Goal: Task Accomplishment & Management: Manage account settings

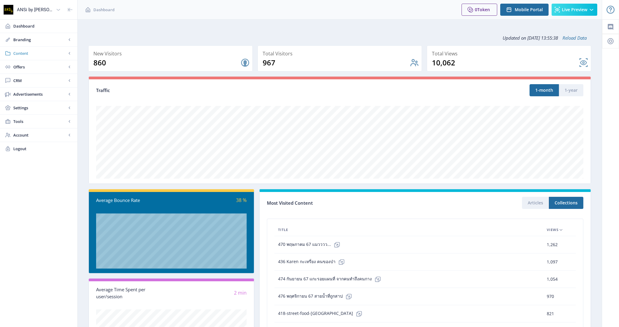
click at [39, 51] on span "Content" at bounding box center [39, 53] width 53 height 6
click at [38, 82] on span "Collections" at bounding box center [45, 80] width 52 height 6
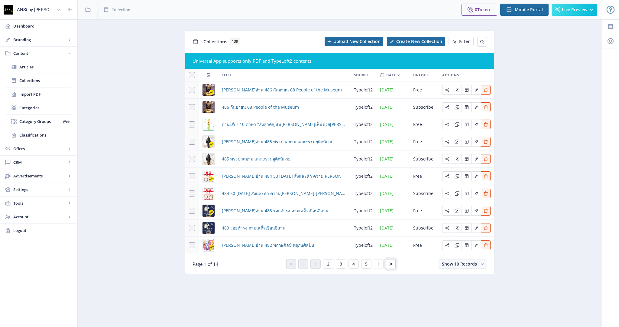
click at [389, 264] on icon at bounding box center [391, 263] width 5 height 5
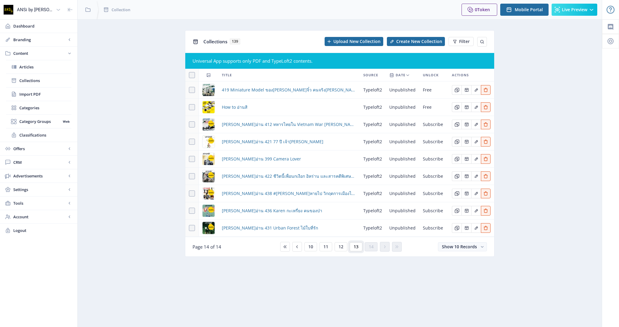
click at [357, 248] on button "13" at bounding box center [356, 246] width 13 height 9
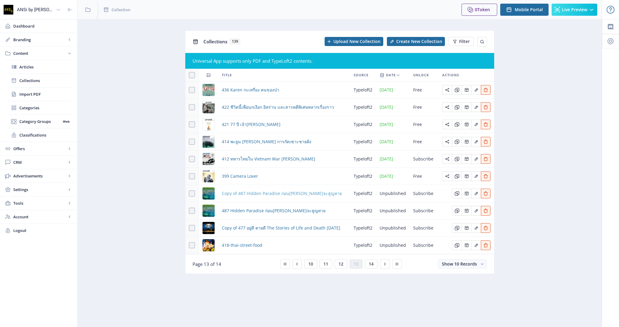
click at [305, 194] on span "Copy of 487 Hidden Paradise ก่อนธรรมชาติจะสูญหาย" at bounding box center [282, 193] width 120 height 7
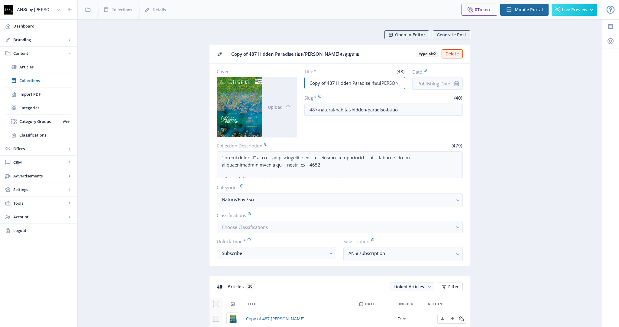
drag, startPoint x: 334, startPoint y: 82, endPoint x: 255, endPoint y: 88, distance: 79.1
click at [255, 88] on div "Cover Upload Title * (48) Copy of 487 Hidden Paradise ก่อนธรรมชาติจะสูญหาย Date…" at bounding box center [340, 102] width 246 height 69
click at [336, 85] on input "Copy of 487 Hidden Paradise ก่อนธรรมชาติจะสูญหาย" at bounding box center [354, 83] width 101 height 12
drag, startPoint x: 330, startPoint y: 81, endPoint x: 285, endPoint y: 82, distance: 44.1
click at [285, 82] on div "Cover Upload Title * (48) Copy of 487 Hidden Paradise ก่อนธรรมชาติจะสูญหาย Date…" at bounding box center [340, 102] width 246 height 69
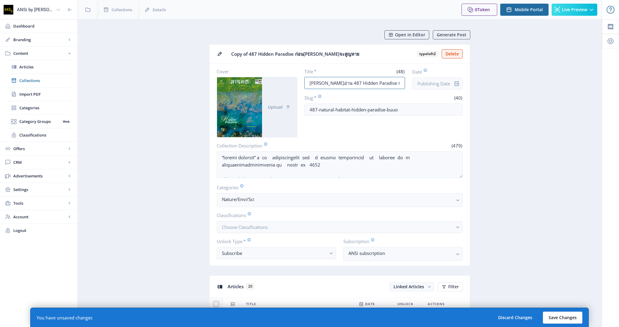
type input "ลองอ่าน 487 Hidden Paradise ก่อนธรรมชาติจะสูญหาย"
click at [574, 316] on button "Save Changes" at bounding box center [563, 317] width 40 height 12
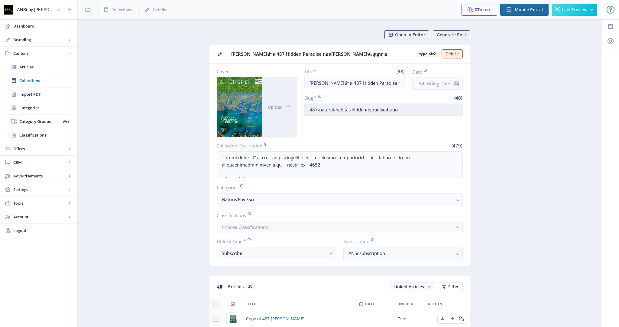
click at [322, 109] on input "487-natural-habitat-hidden-paradise-buuo" at bounding box center [383, 109] width 159 height 12
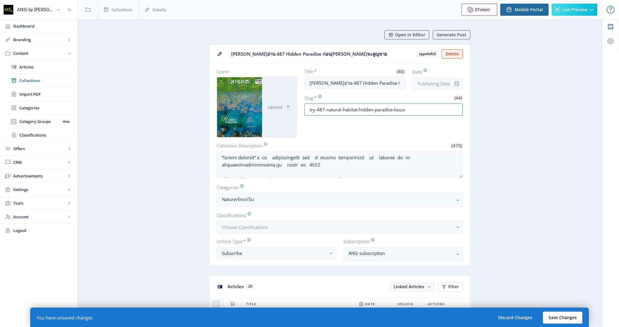
type input "try-487-natural-habitat-hidden-paradise-buuo"
click at [572, 314] on button "Save Changes" at bounding box center [563, 317] width 40 height 12
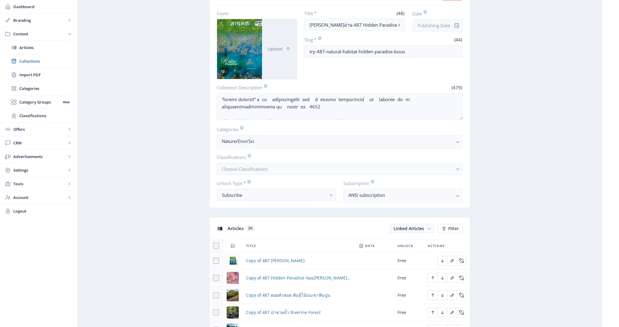
scroll to position [58, 0]
click at [342, 167] on button "Choose Classifications" at bounding box center [340, 168] width 246 height 12
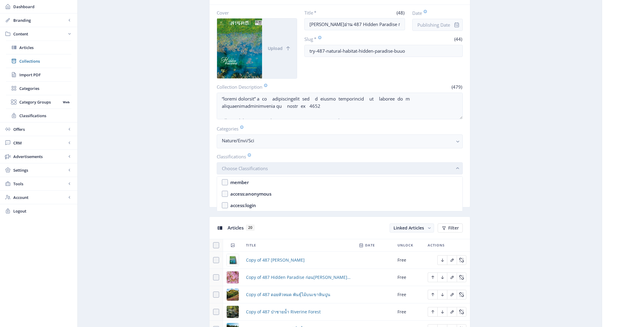
scroll to position [0, 0]
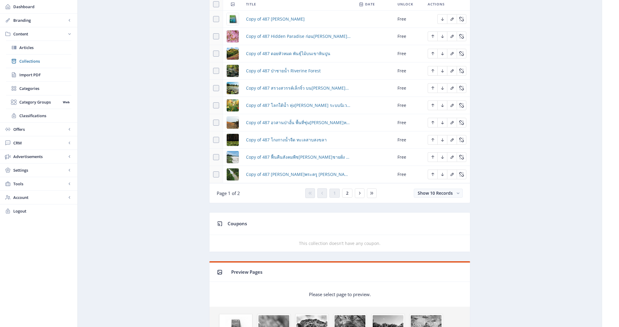
scroll to position [446, 0]
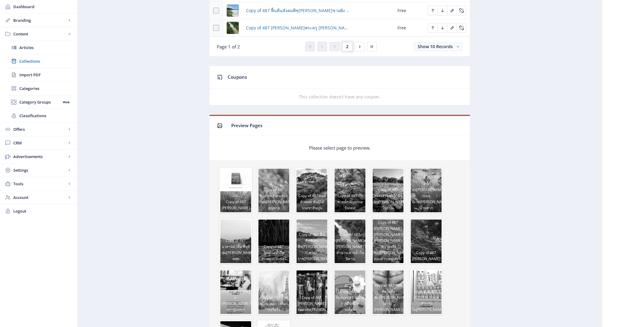
click at [349, 45] on button "2" at bounding box center [347, 46] width 10 height 9
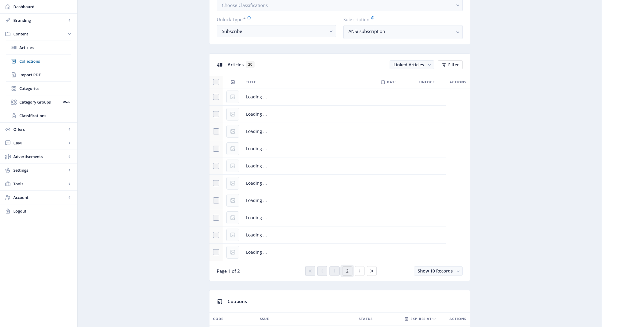
scroll to position [212, 0]
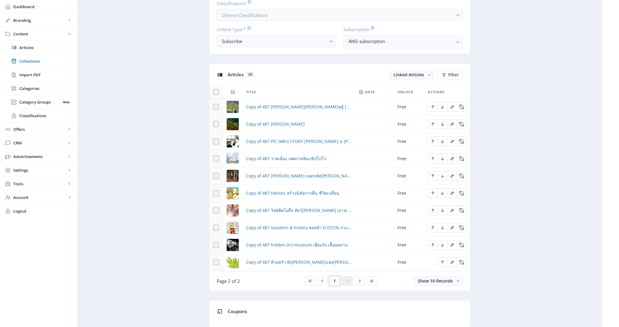
click at [337, 278] on button "1" at bounding box center [335, 280] width 10 height 9
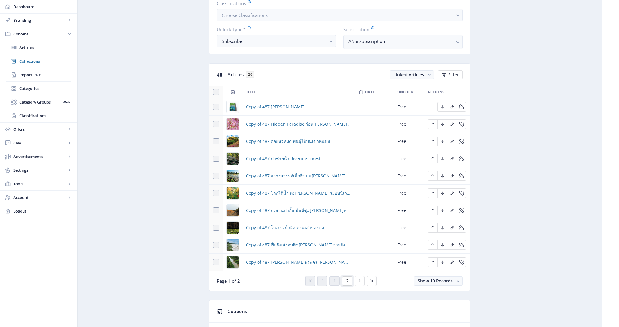
click at [346, 281] on button "2" at bounding box center [347, 280] width 10 height 9
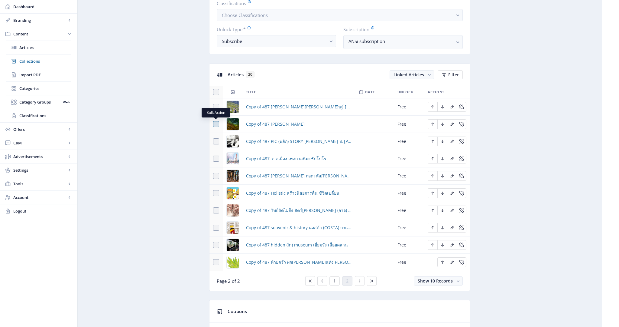
click at [217, 124] on span at bounding box center [216, 124] width 6 height 6
click at [213, 124] on input "checkbox" at bounding box center [213, 124] width 0 height 0
click at [217, 124] on icon at bounding box center [216, 124] width 3 height 6
click at [213, 124] on input "checkbox" at bounding box center [213, 124] width 0 height 0
checkbox input "false"
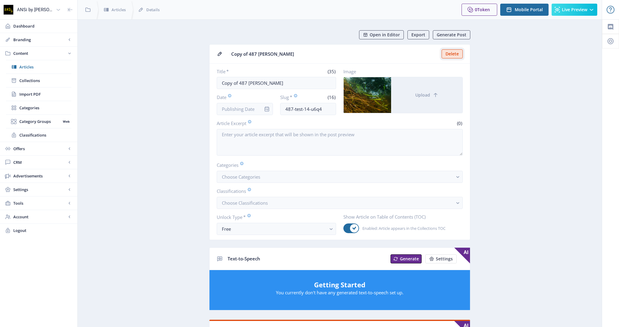
click at [457, 53] on button "Delete" at bounding box center [452, 53] width 21 height 9
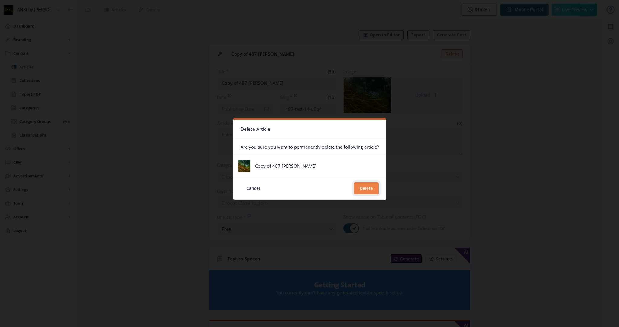
click at [370, 191] on button "Delete" at bounding box center [366, 188] width 25 height 12
click at [371, 187] on button "Delete" at bounding box center [366, 188] width 25 height 12
click at [362, 188] on button "Delete" at bounding box center [366, 188] width 25 height 12
click at [366, 189] on button "Delete" at bounding box center [366, 188] width 25 height 12
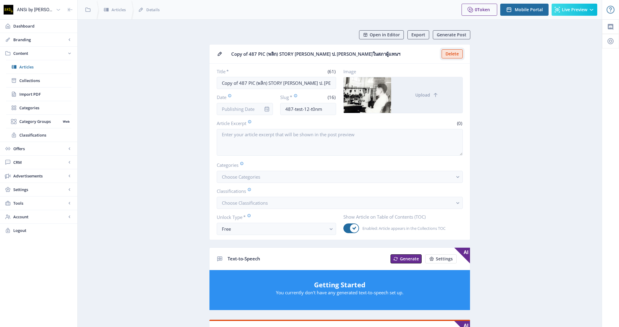
click at [459, 54] on button "Delete" at bounding box center [452, 53] width 21 height 9
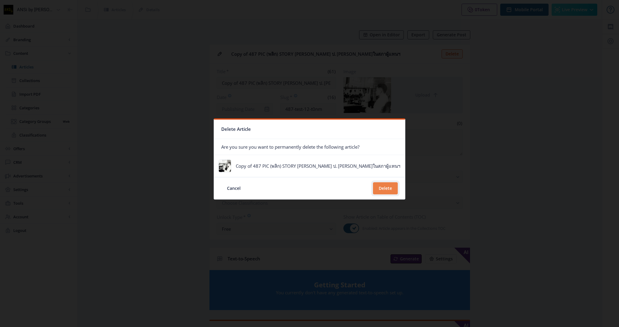
click at [373, 190] on button "Delete" at bounding box center [385, 188] width 25 height 12
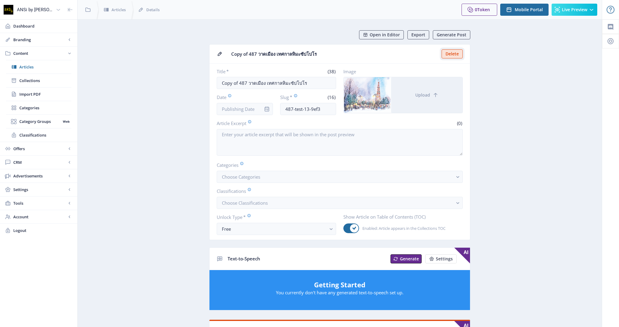
click at [454, 53] on button "Delete" at bounding box center [452, 53] width 21 height 9
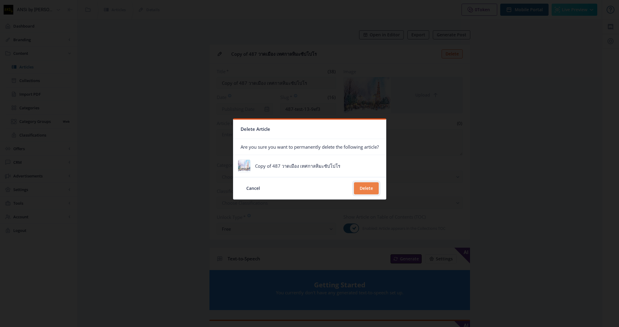
click at [370, 187] on button "Delete" at bounding box center [366, 188] width 25 height 12
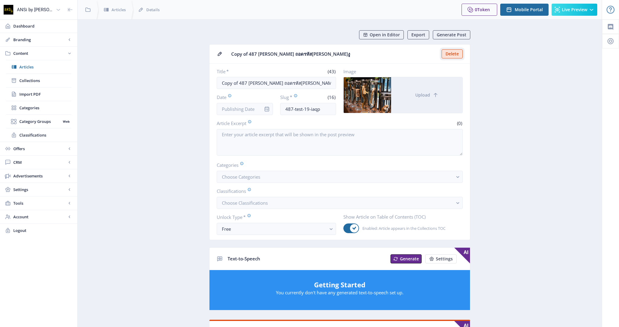
click at [456, 53] on button "Delete" at bounding box center [452, 53] width 21 height 9
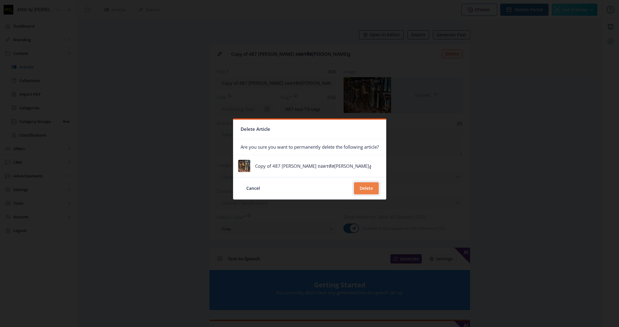
click at [371, 190] on button "Delete" at bounding box center [366, 188] width 25 height 12
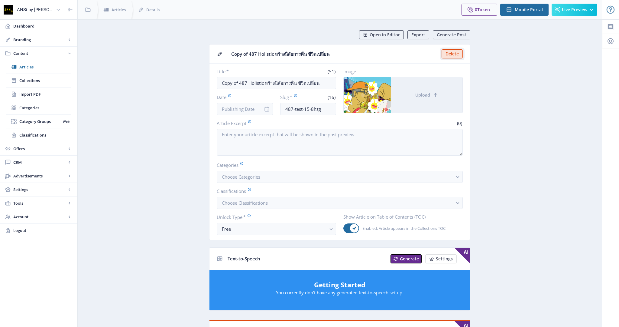
click at [452, 51] on button "Delete" at bounding box center [452, 53] width 21 height 9
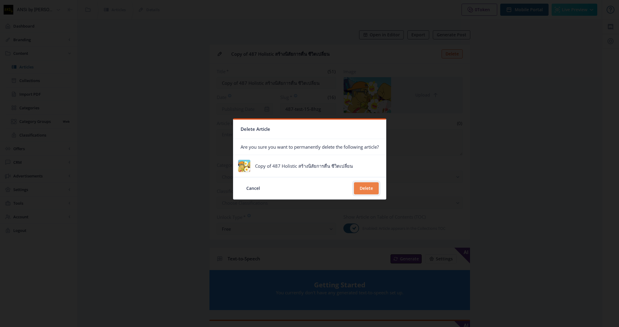
click at [373, 188] on button "Delete" at bounding box center [366, 188] width 25 height 12
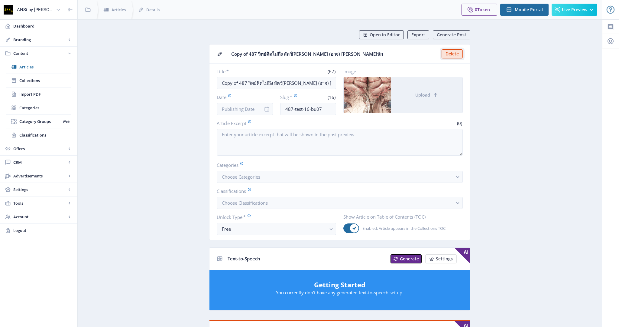
click at [454, 52] on button "Delete" at bounding box center [452, 53] width 21 height 9
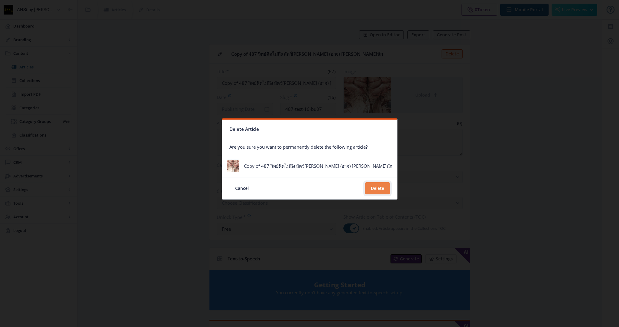
click at [367, 191] on button "Delete" at bounding box center [377, 188] width 25 height 12
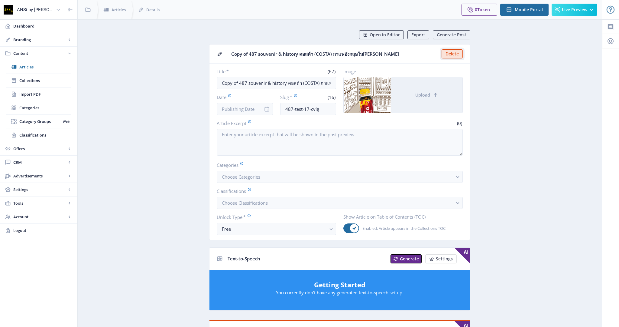
click at [456, 54] on button "Delete" at bounding box center [452, 53] width 21 height 9
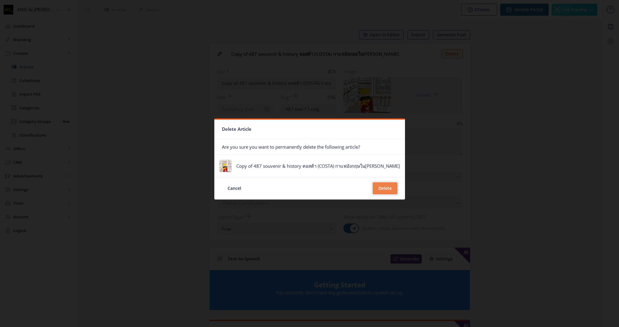
click at [379, 189] on button "Delete" at bounding box center [385, 188] width 25 height 12
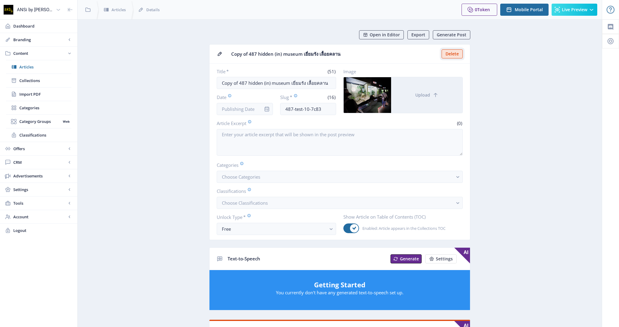
click at [456, 55] on button "Delete" at bounding box center [452, 53] width 21 height 9
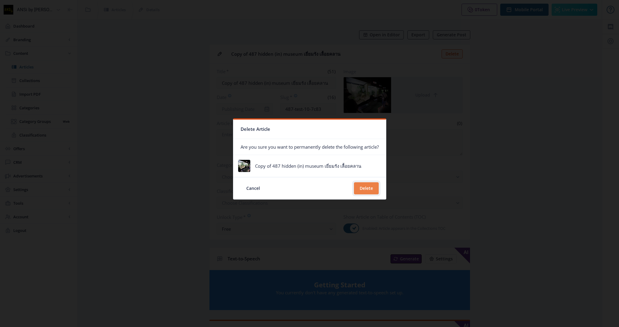
click at [365, 188] on button "Delete" at bounding box center [366, 188] width 25 height 12
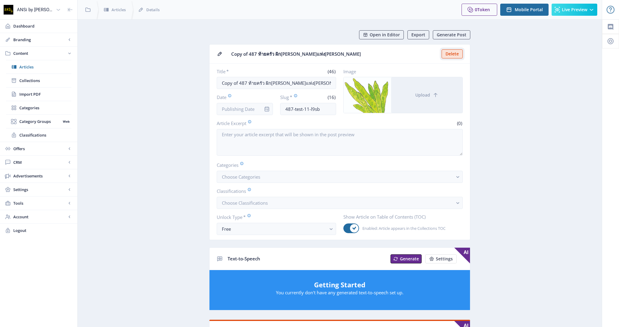
click at [455, 53] on button "Delete" at bounding box center [452, 53] width 21 height 9
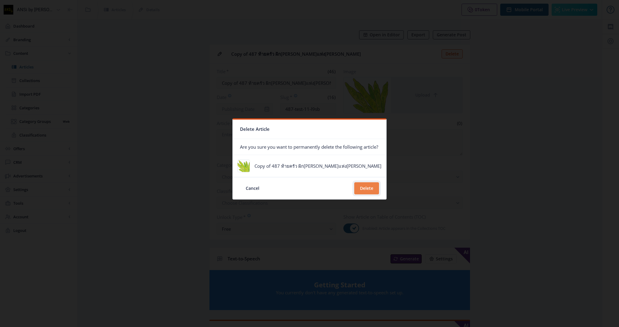
click at [373, 190] on button "Delete" at bounding box center [366, 188] width 25 height 12
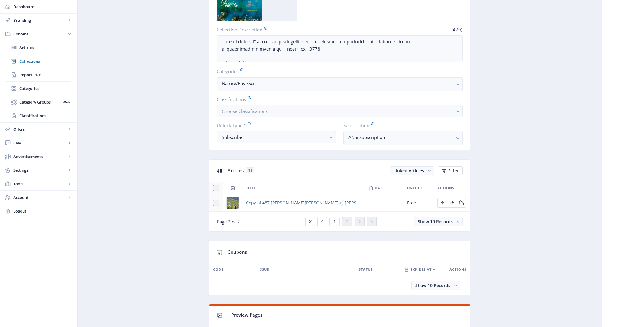
scroll to position [117, 0]
click at [337, 220] on button "1" at bounding box center [335, 220] width 10 height 9
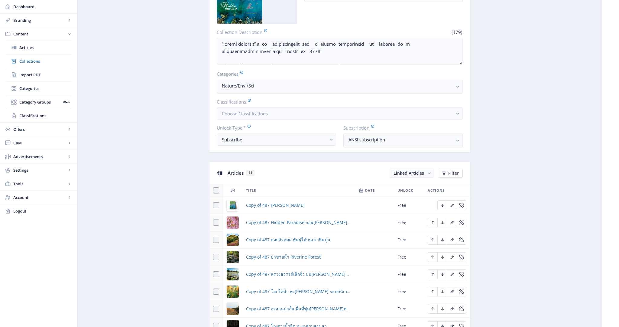
scroll to position [113, 0]
click at [452, 204] on icon "Edit page" at bounding box center [452, 204] width 3 height 3
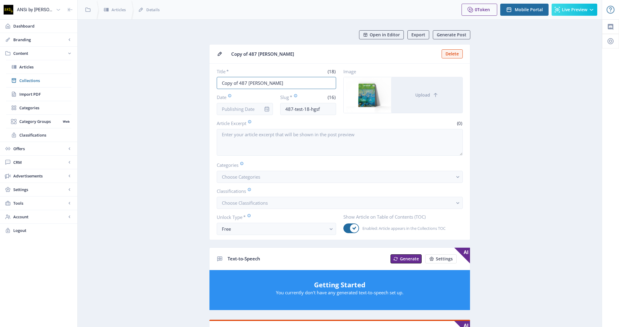
drag, startPoint x: 237, startPoint y: 81, endPoint x: 128, endPoint y: 76, distance: 109.2
click at [128, 76] on app-content-article "Open in Editor Export Generate Post Copy of 487 สารบัญ Delete Title * (18) Copy…" at bounding box center [339, 310] width 503 height 561
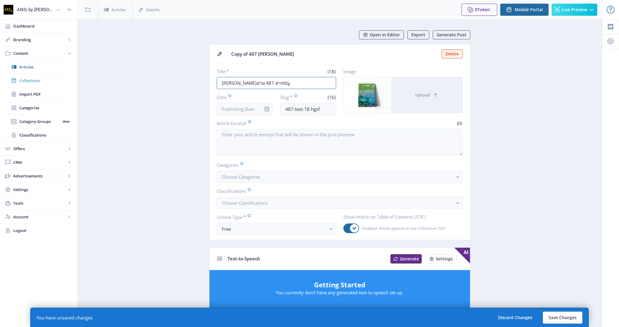
type input "[PERSON_NAME]อ่าน 487 สารบัญ"
click at [23, 82] on span "Collections" at bounding box center [45, 80] width 52 height 6
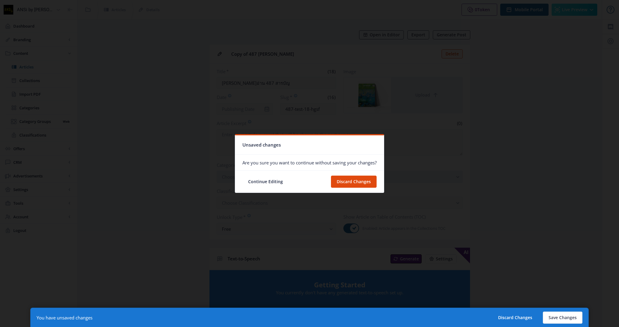
click at [258, 177] on button "Continue Editing" at bounding box center [265, 181] width 46 height 12
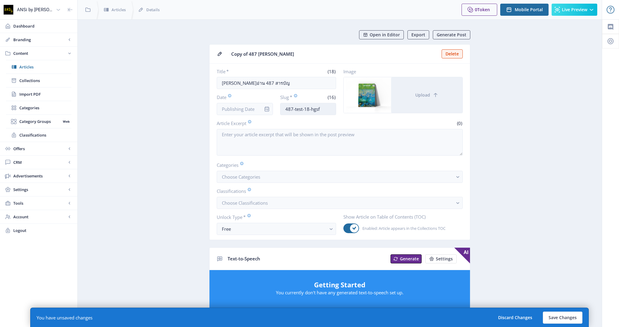
click at [287, 109] on input "487-test-18-hgsf" at bounding box center [308, 109] width 56 height 12
click at [285, 109] on input "487-test-18-hgsf" at bounding box center [308, 109] width 56 height 12
drag, startPoint x: 302, startPoint y: 108, endPoint x: 329, endPoint y: 109, distance: 26.6
click at [329, 109] on input "try-487-test-18-hgsf" at bounding box center [308, 109] width 56 height 12
type input "try-487-contents"
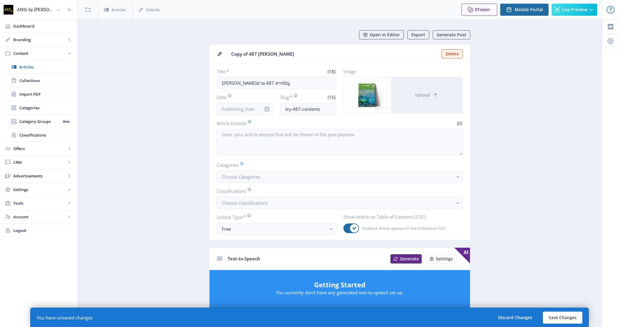
click at [161, 132] on app-content-article "Open in Editor Export Generate Post Copy of 487 สารบัญ Delete Title * (18) ลองอ…" at bounding box center [339, 310] width 503 height 561
drag, startPoint x: 321, startPoint y: 110, endPoint x: 265, endPoint y: 109, distance: 55.9
click at [265, 109] on div "Date Slug * (16) try-487-contents" at bounding box center [276, 104] width 119 height 21
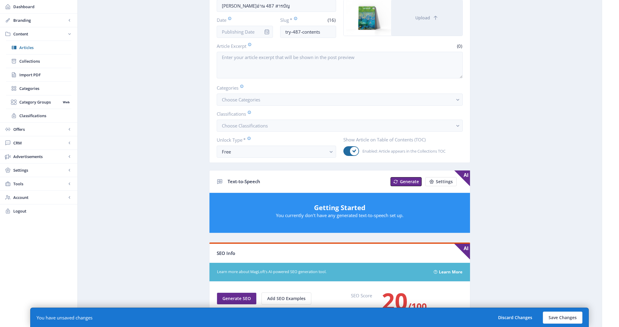
click at [268, 181] on div "Text-to-Speech" at bounding box center [307, 181] width 159 height 12
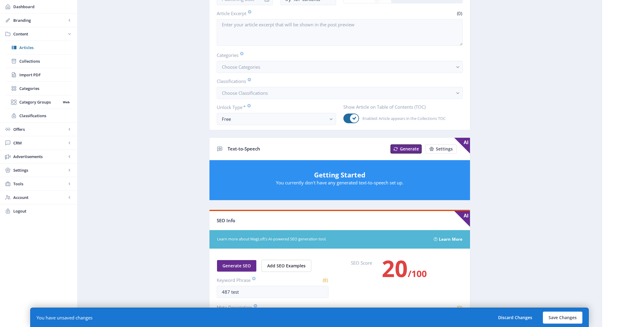
scroll to position [154, 0]
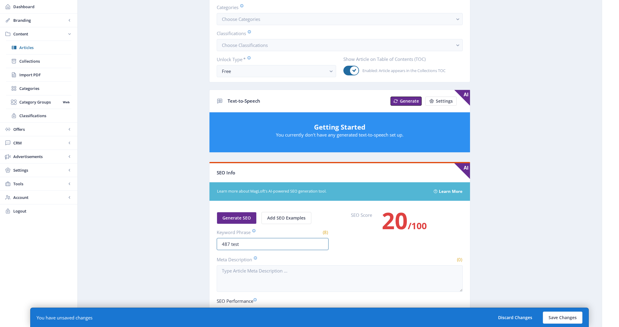
drag, startPoint x: 252, startPoint y: 246, endPoint x: 175, endPoint y: 246, distance: 76.5
click at [175, 246] on app-content-article "Open in Editor Export Generate Post Copy of 487 สารบัญ Delete Title * (18) ลองอ…" at bounding box center [339, 153] width 503 height 561
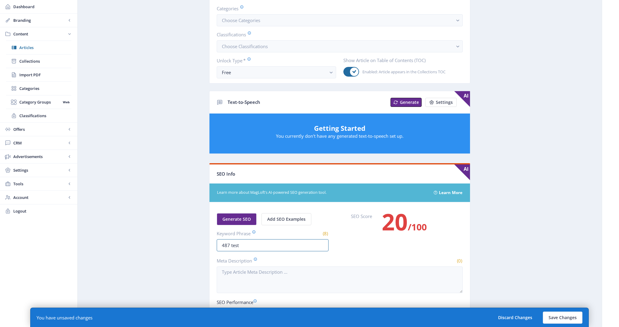
drag, startPoint x: 247, startPoint y: 242, endPoint x: 173, endPoint y: 235, distance: 73.8
click at [173, 235] on app-content-article "Open in Editor Export Generate Post Copy of 487 สารบัญ Delete Title * (18) ลองอ…" at bounding box center [339, 154] width 503 height 561
paste input "try-487-contents"
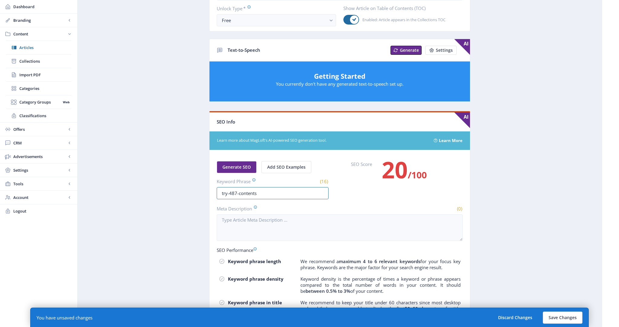
scroll to position [209, 0]
type input "try-487-contents"
click at [549, 315] on button "Save Changes" at bounding box center [563, 317] width 40 height 12
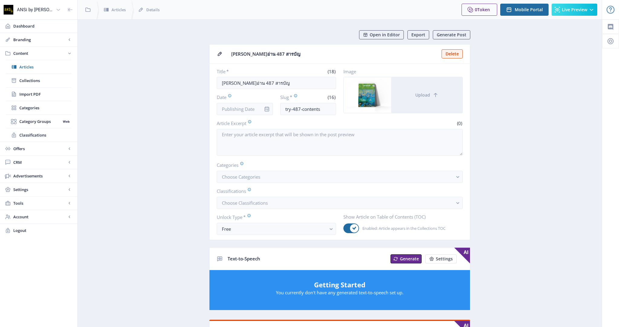
scroll to position [0, 0]
click at [69, 10] on icon at bounding box center [70, 10] width 6 height 6
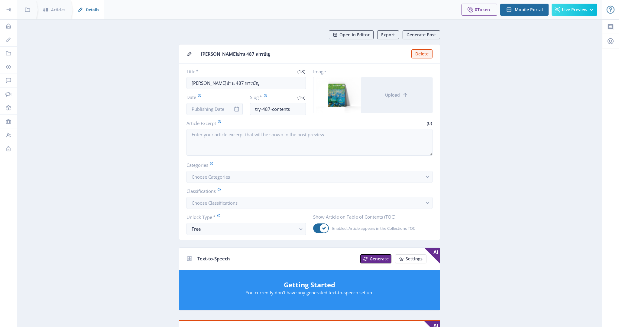
click at [89, 11] on span "Details" at bounding box center [92, 10] width 13 height 6
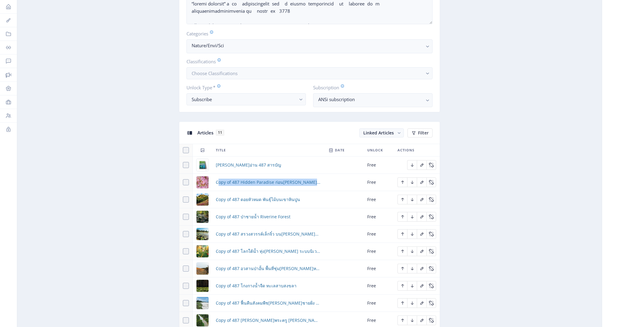
scroll to position [153, 0]
click at [283, 48] on nb-select-label "Nature/Envi/Sci" at bounding box center [307, 45] width 231 height 7
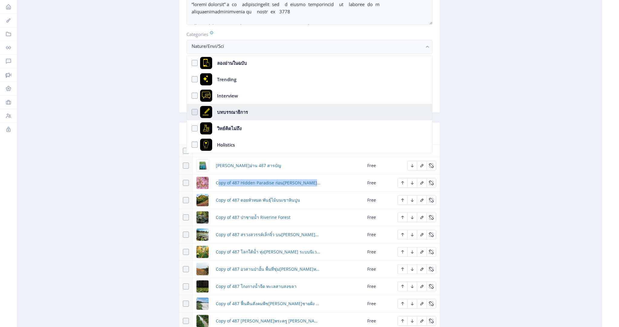
scroll to position [132, 0]
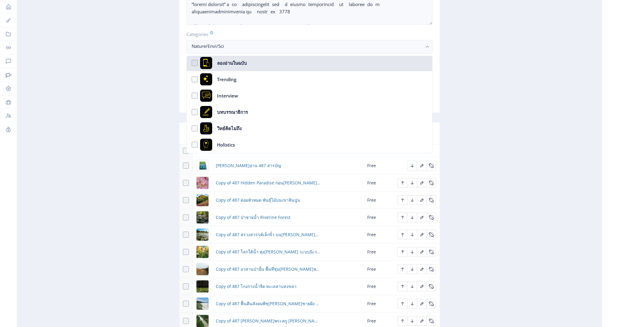
click at [291, 64] on nb-option "ลองอ่านในฉบับ" at bounding box center [310, 63] width 246 height 16
checkbox input "true"
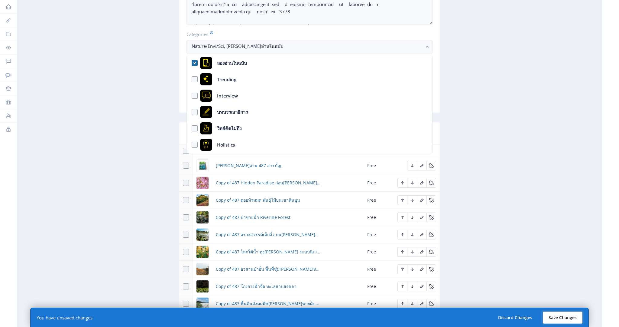
click at [552, 317] on button "Save Changes" at bounding box center [563, 317] width 40 height 12
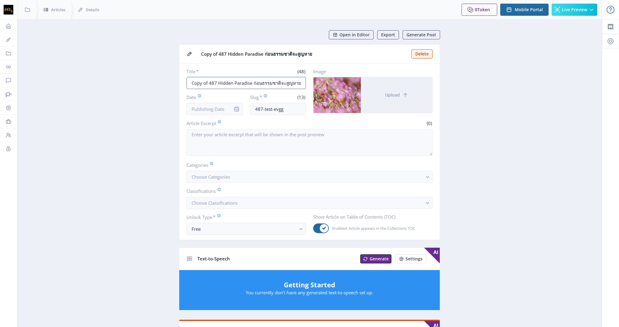
drag, startPoint x: 208, startPoint y: 83, endPoint x: 155, endPoint y: 82, distance: 52.3
click at [155, 82] on app-content-article "Open in Editor Export Generate Post Copy of 487 Hidden Paradise ก่อนธรรมชาติจะส…" at bounding box center [310, 310] width 564 height 561
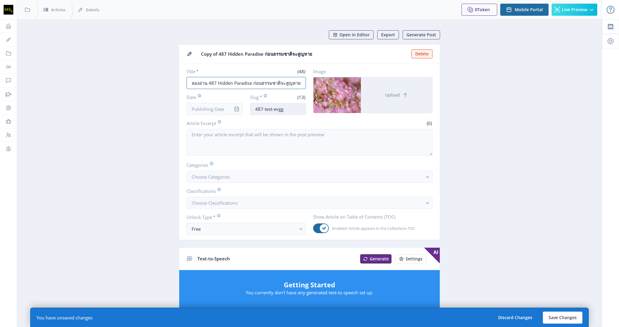
type input "ลองอ่าน 487 Hidden Paradise ก่อนธรรมชาติจะสูญหาย"
click at [255, 109] on input "487-test-evgg" at bounding box center [278, 109] width 56 height 12
drag, startPoint x: 296, startPoint y: 109, endPoint x: 271, endPoint y: 111, distance: 25.5
click at [271, 111] on input "try-487-test-evgg" at bounding box center [278, 109] width 56 height 12
drag, startPoint x: 300, startPoint y: 109, endPoint x: 177, endPoint y: 111, distance: 123.1
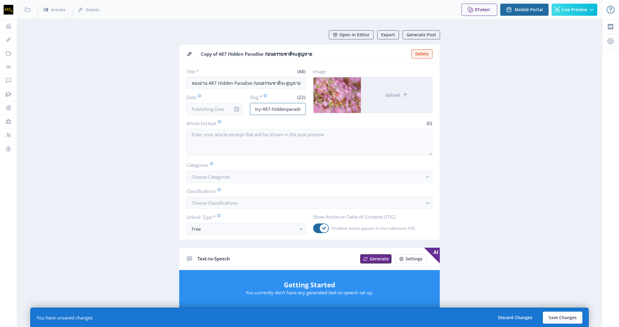
click at [177, 111] on app-content-article "Open in Editor Export Generate Post Copy of 487 Hidden Paradise ก่อนธรรมชาติจะส…" at bounding box center [310, 316] width 564 height 573
click at [269, 107] on input "try-487-hiddenparadise" at bounding box center [278, 109] width 56 height 12
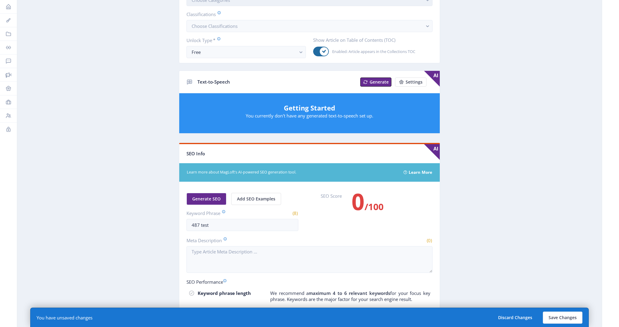
scroll to position [179, 0]
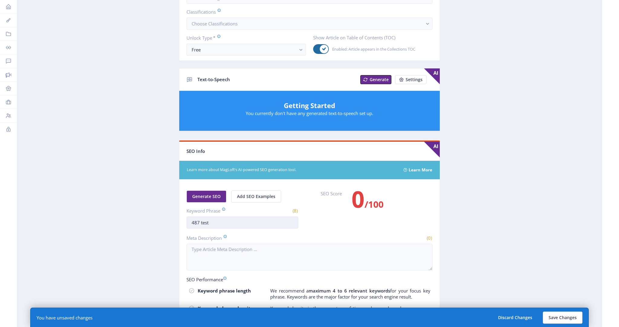
type input "try-487-hiddenparadise"
drag, startPoint x: 215, startPoint y: 221, endPoint x: 151, endPoint y: 219, distance: 63.8
click at [151, 219] on app-content-article "Open in Editor Export Generate Post Copy of 487 Hidden Paradise ก่อนธรรมชาติจะส…" at bounding box center [310, 137] width 564 height 573
paste input "try-487-hiddenparadise"
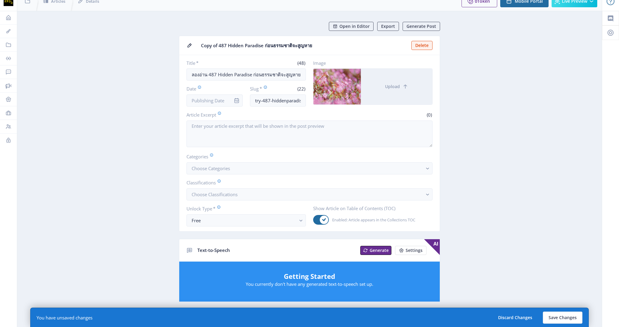
scroll to position [8, 0]
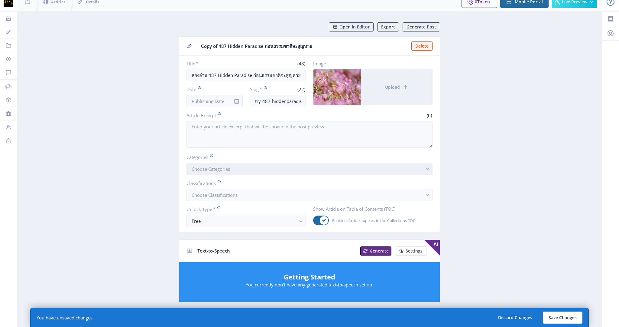
type input "try-487-hiddenparadise"
click at [244, 172] on button "Choose Categories" at bounding box center [310, 169] width 246 height 12
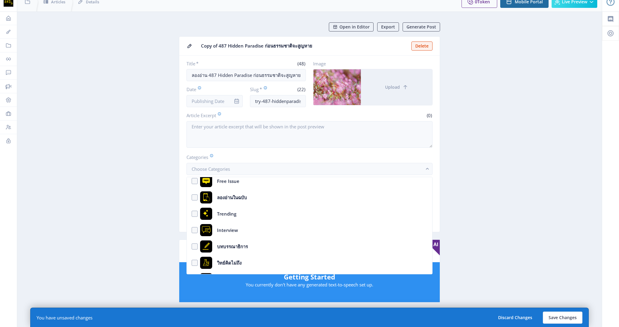
scroll to position [120, 0]
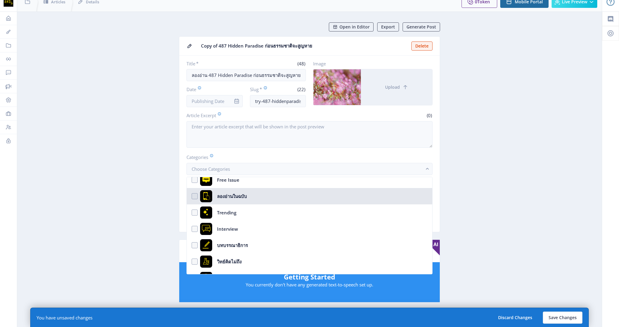
click at [253, 196] on nb-option "ลองอ่านในฉบับ" at bounding box center [310, 196] width 246 height 16
checkbox input "true"
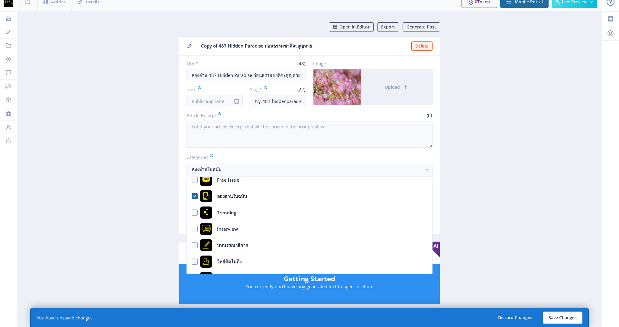
click at [64, 184] on app-content-article "Open in Editor Export Generate Post Copy of 487 Hidden Paradise ก่อนธรรมชาติจะส…" at bounding box center [310, 303] width 564 height 563
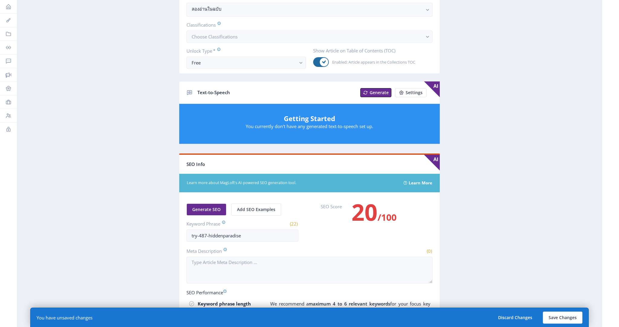
scroll to position [213, 0]
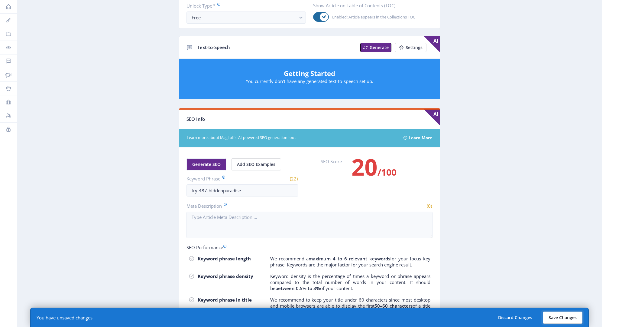
click at [559, 317] on button "Save Changes" at bounding box center [563, 317] width 40 height 12
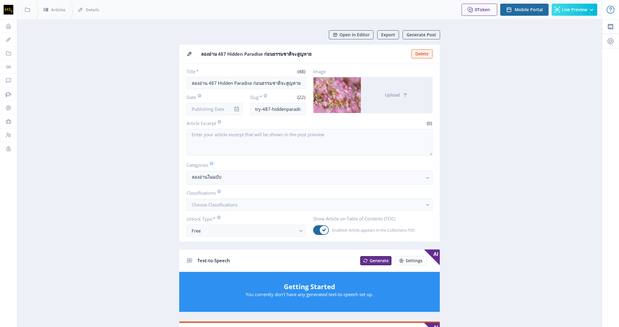
scroll to position [0, 0]
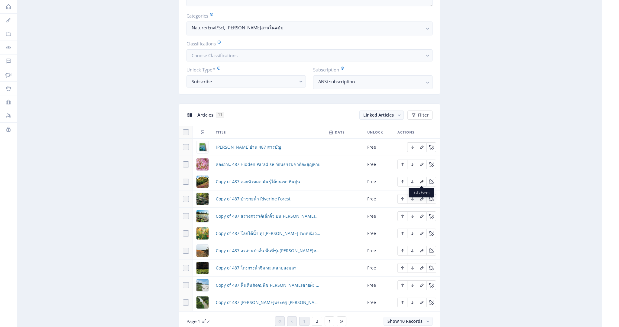
scroll to position [172, 0]
click at [423, 181] on icon "Edit page" at bounding box center [422, 181] width 5 height 5
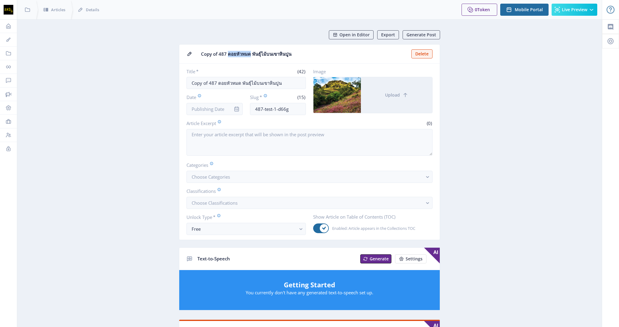
drag, startPoint x: 250, startPoint y: 52, endPoint x: 229, endPoint y: 53, distance: 21.2
click at [229, 53] on span "Copy of 487 ดอยหัวหมด พันธุ์ไม้บนเขาหินปูน" at bounding box center [304, 54] width 207 height 6
copy span "ดอยหัวหมด"
drag, startPoint x: 169, startPoint y: 83, endPoint x: 140, endPoint y: 82, distance: 29.4
click at [140, 82] on app-content-article "Open in Editor Export Generate Post Copy of 487 ดอยหัวหมด พันธุ์ไม้บนเขาหินปูน …" at bounding box center [310, 310] width 564 height 561
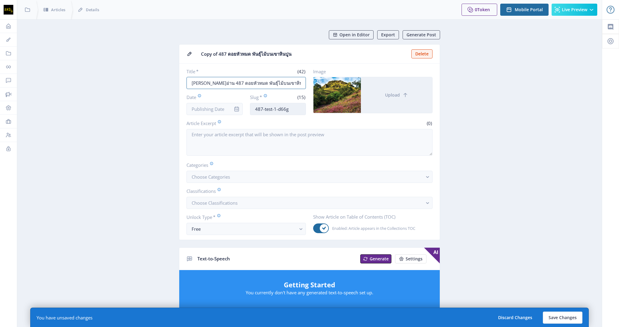
type input "[PERSON_NAME]อ่าน 487 ดอยหัวหมด พันธุ์ไม้บนเขาหินปูน"
click at [256, 108] on input "487-test-1-d66g" at bounding box center [278, 109] width 56 height 12
drag, startPoint x: 304, startPoint y: 109, endPoint x: 272, endPoint y: 109, distance: 31.5
click at [272, 109] on input "try-487-test-1-d66g" at bounding box center [278, 109] width 56 height 12
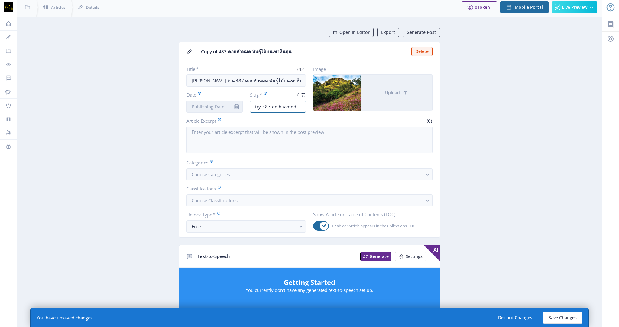
drag, startPoint x: 299, startPoint y: 107, endPoint x: 220, endPoint y: 102, distance: 78.8
click at [220, 102] on div "Date Slug * (17) try-487-doihuamod" at bounding box center [246, 101] width 119 height 21
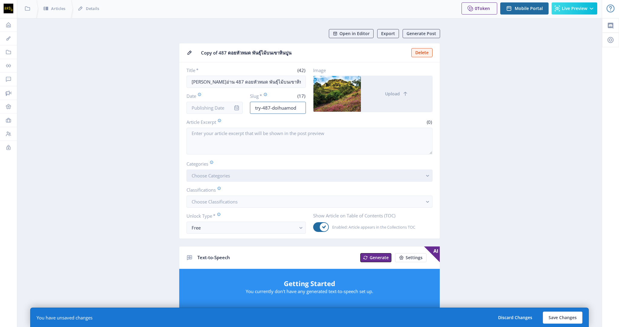
type input "try-487-doihuamod"
click at [255, 173] on button "Choose Categories" at bounding box center [310, 175] width 246 height 12
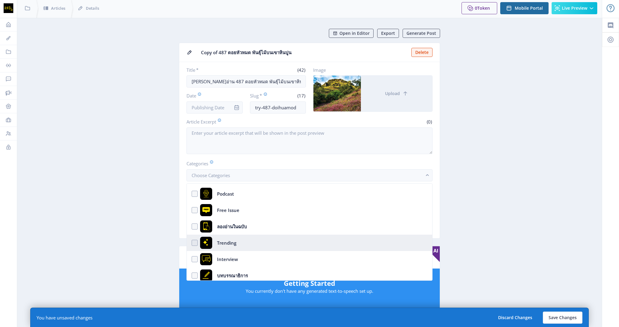
scroll to position [96, 0]
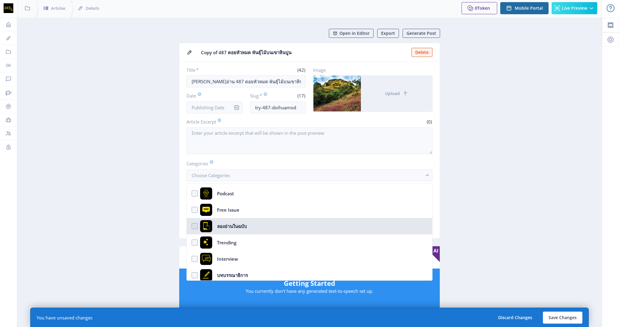
click at [264, 224] on nb-option "ลองอ่านในฉบับ" at bounding box center [310, 226] width 246 height 16
checkbox input "true"
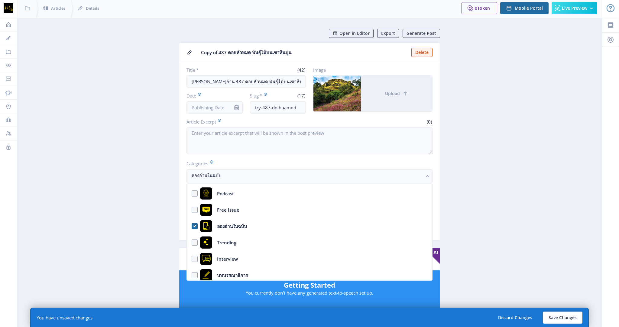
click at [496, 208] on app-content-article "Open in Editor Export Generate Post Copy of 487 ดอยหัวหมด พันธุ์ไม้บนเขาหินปูน …" at bounding box center [310, 310] width 564 height 563
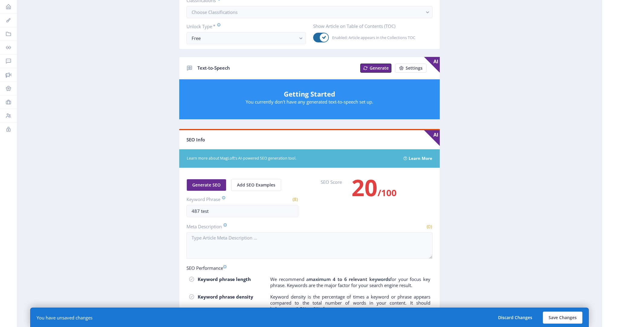
scroll to position [192, 0]
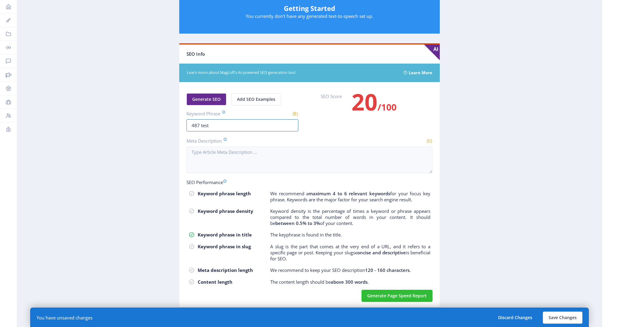
drag, startPoint x: 240, startPoint y: 122, endPoint x: 136, endPoint y: 119, distance: 104.3
click at [136, 119] on app-content-article "Open in Editor Export Generate Post Copy of 487 ดอยหัวหมด พันธุ์ไม้บนเขาหินปูน …" at bounding box center [310, 33] width 564 height 563
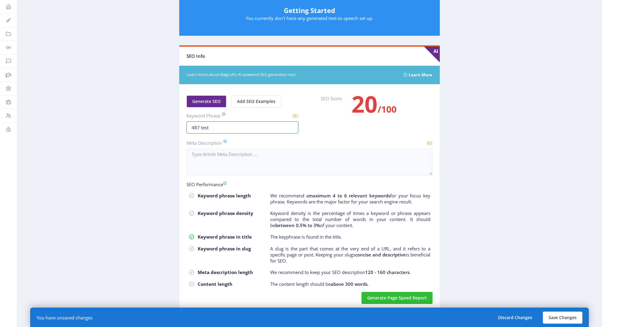
paste input "try-487-doihuamod"
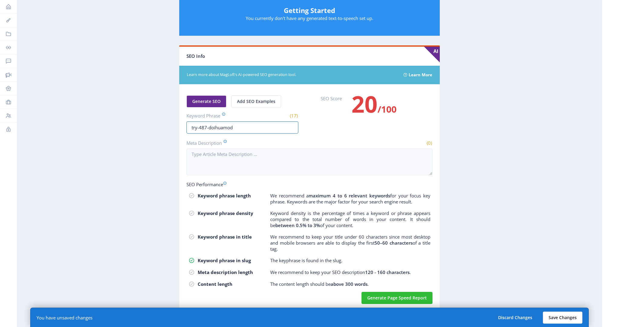
type input "try-487-doihuamod"
click at [567, 318] on button "Save Changes" at bounding box center [563, 317] width 40 height 12
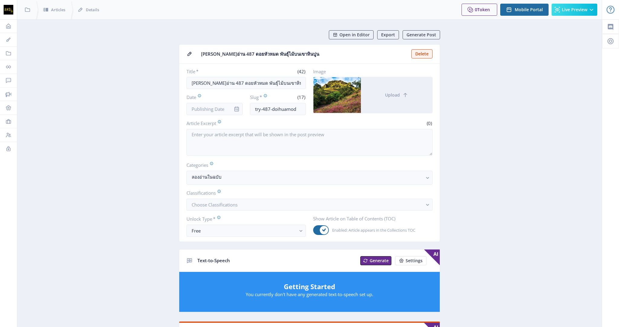
scroll to position [0, 0]
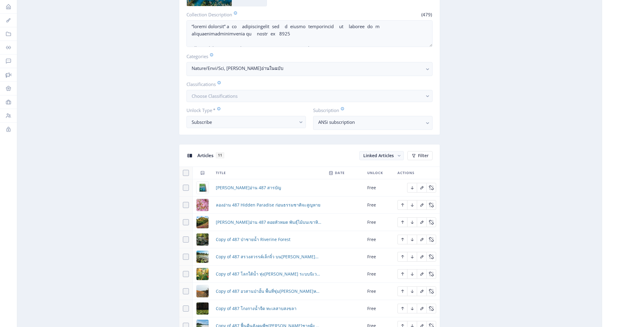
scroll to position [132, 0]
click at [422, 237] on icon "Edit page" at bounding box center [421, 238] width 3 height 3
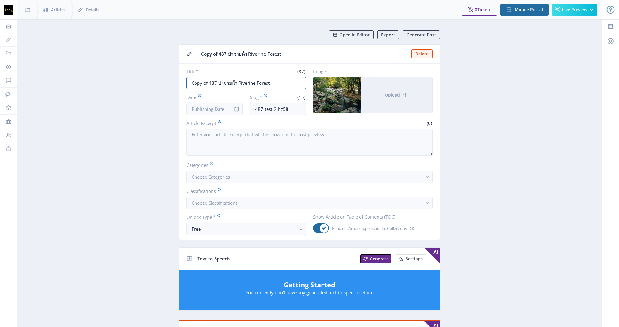
drag, startPoint x: 208, startPoint y: 81, endPoint x: 133, endPoint y: 83, distance: 75.0
click at [133, 83] on app-content-article "Open in Editor Export Generate Post Copy of 487 ป่าชายน้ำ Riverine Forest Delet…" at bounding box center [310, 310] width 564 height 561
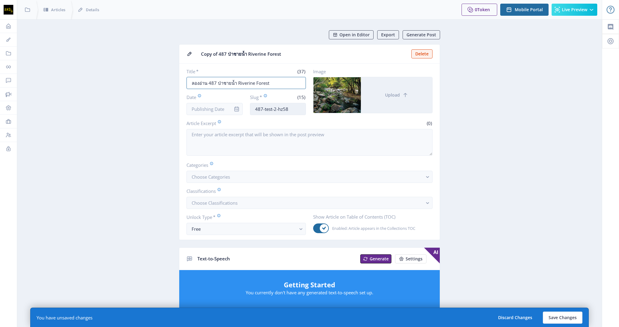
type input "ลองอ่าน 487 ป่าชายน้ำ Riverine Forest"
click at [254, 108] on input "487-test-2-hz58" at bounding box center [278, 109] width 56 height 12
drag, startPoint x: 297, startPoint y: 109, endPoint x: 271, endPoint y: 111, distance: 26.4
click at [271, 110] on input "try-487-test-2-hz58" at bounding box center [278, 109] width 56 height 12
type input "try-487-riverineforest"
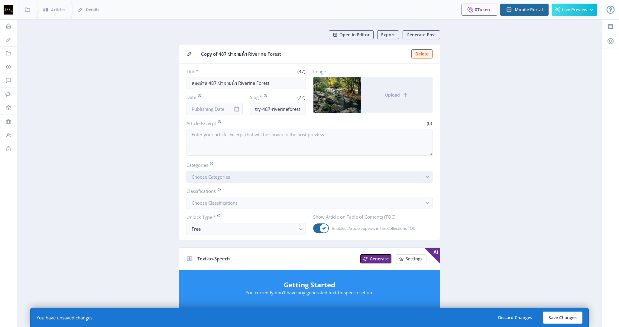
click at [241, 176] on button "Choose Categories" at bounding box center [310, 177] width 246 height 12
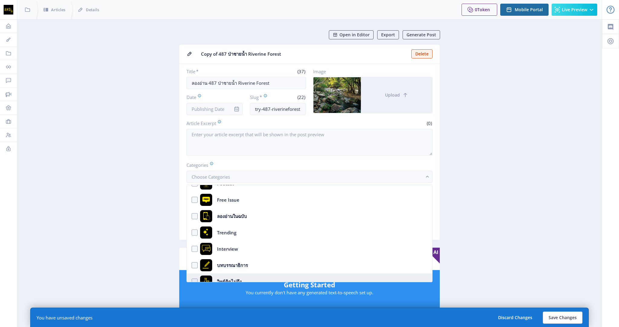
scroll to position [109, 0]
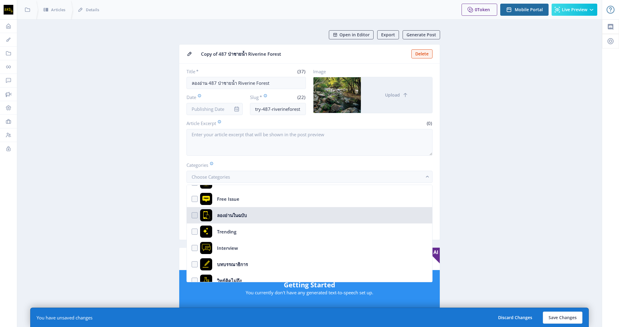
click at [269, 219] on nb-option "ลองอ่านในฉบับ" at bounding box center [310, 215] width 246 height 16
checkbox input "true"
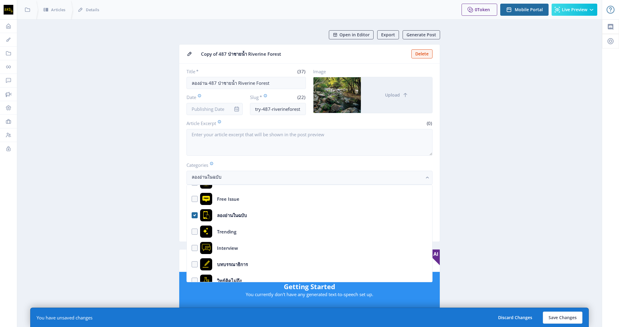
click at [480, 220] on app-content-article "Open in Editor Export Generate Post Copy of 487 ป่าชายน้ำ Riverine Forest Delet…" at bounding box center [310, 317] width 564 height 575
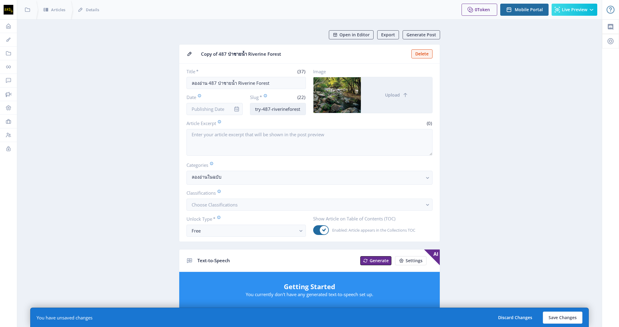
scroll to position [0, 0]
click at [288, 109] on input "try-487-riverineforest" at bounding box center [278, 109] width 56 height 12
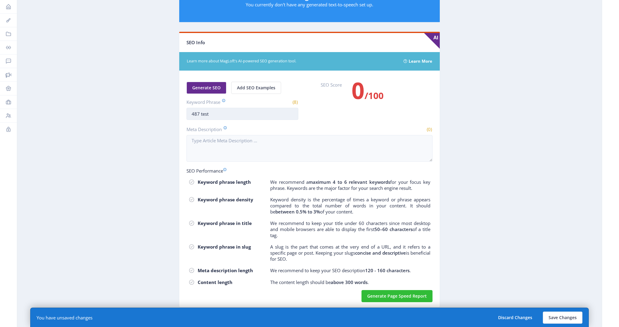
scroll to position [289, 1]
drag, startPoint x: 232, startPoint y: 112, endPoint x: 108, endPoint y: 111, distance: 123.7
click at [108, 111] on app-content-article "Open in Editor Export Generate Post Copy of 487 ป่าชายน้ำ Riverine Forest Delet…" at bounding box center [310, 28] width 564 height 575
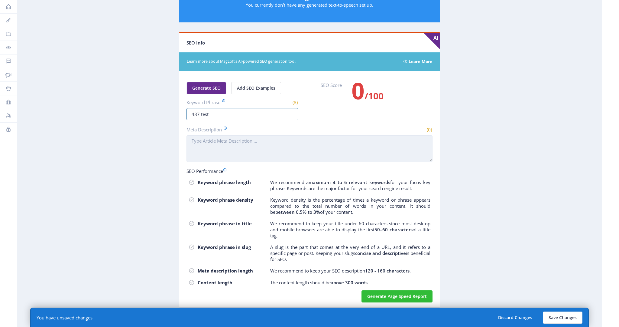
paste input "try-487-riverinefor"
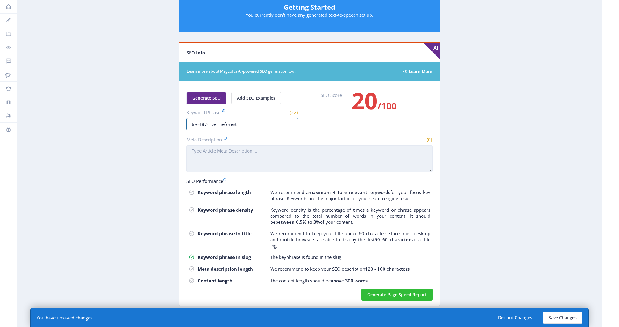
scroll to position [278, 0]
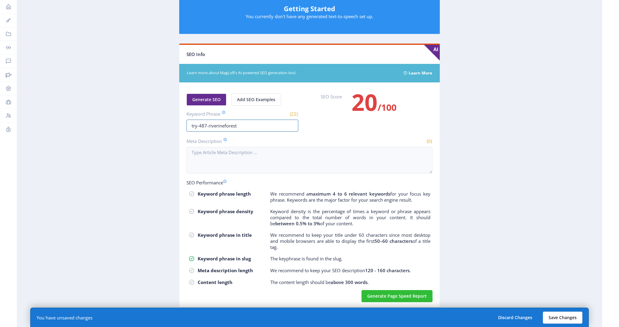
type input "try-487-riverineforest"
click at [569, 320] on button "Save Changes" at bounding box center [563, 317] width 40 height 12
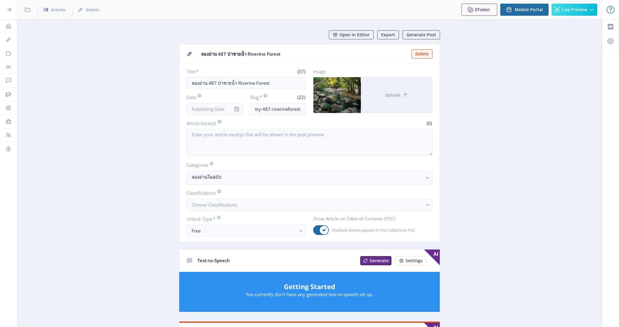
scroll to position [0, 0]
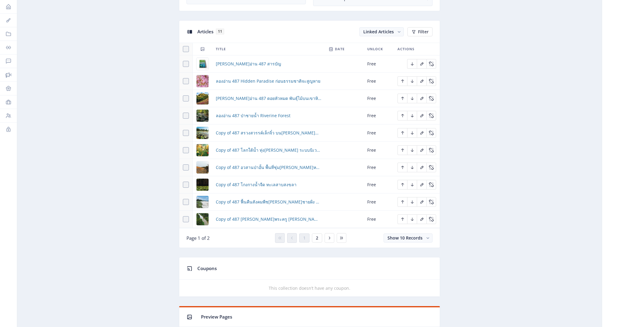
scroll to position [255, 0]
click at [422, 132] on icon "Edit page" at bounding box center [422, 132] width 5 height 5
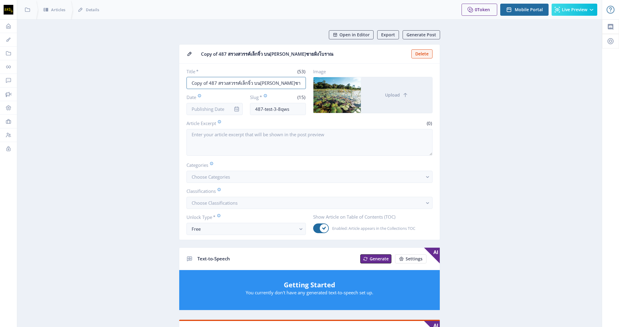
drag, startPoint x: 217, startPoint y: 81, endPoint x: 148, endPoint y: 79, distance: 69.9
click at [148, 79] on app-content-article "Open in Editor Export Generate Post Copy of 487 สรวงสวรรค์เล็กจิ๋ว บนสันทรายชาย…" at bounding box center [310, 310] width 564 height 561
drag, startPoint x: 183, startPoint y: 82, endPoint x: 209, endPoint y: 81, distance: 26.3
click at [183, 82] on nb-card-body "Title * (53) Copy of 487 สรวงสวรรค์เล็กจิ๋ว บนสันทรายชายฝั่งโบราณ Date Slug * (…" at bounding box center [309, 151] width 261 height 176
drag, startPoint x: 209, startPoint y: 81, endPoint x: 150, endPoint y: 80, distance: 59.6
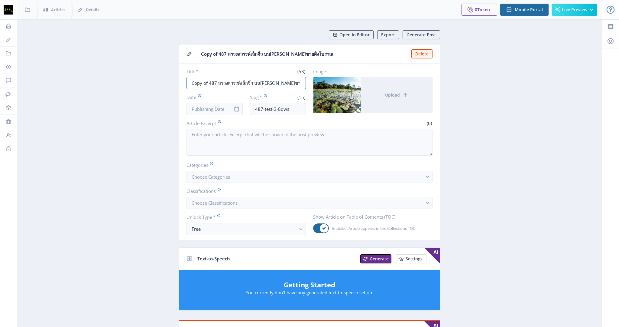
click at [150, 80] on app-content-article "Open in Editor Export Generate Post Copy of 487 สรวงสวรรค์เล็กจิ๋ว บนสันทรายชาย…" at bounding box center [310, 310] width 564 height 561
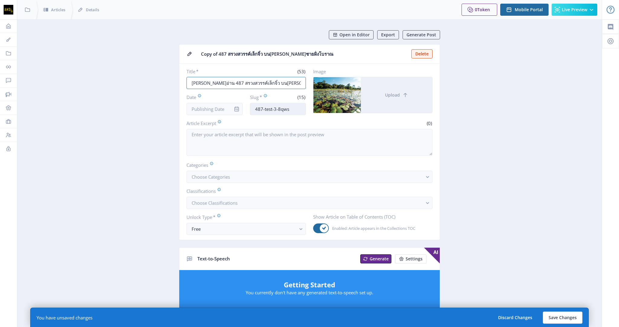
type input "[PERSON_NAME]อ่าน 487 สรวงสวรรค์เล็กจิ๋ว บน[PERSON_NAME]ชายฝั่งโบราณ"
click at [256, 108] on input "487-test-3-8qws" at bounding box center [278, 109] width 56 height 12
drag, startPoint x: 299, startPoint y: 110, endPoint x: 271, endPoint y: 112, distance: 28.2
click at [272, 111] on input "try-487-test-3-8qws" at bounding box center [278, 109] width 56 height 12
drag, startPoint x: 302, startPoint y: 110, endPoint x: 227, endPoint y: 107, distance: 74.7
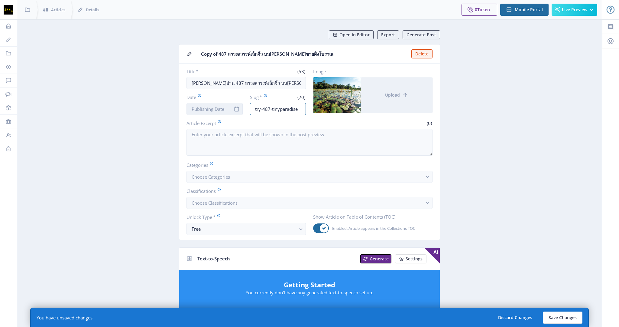
click at [227, 107] on div "Date Slug * (20) try-487-tinyparadise" at bounding box center [246, 104] width 119 height 21
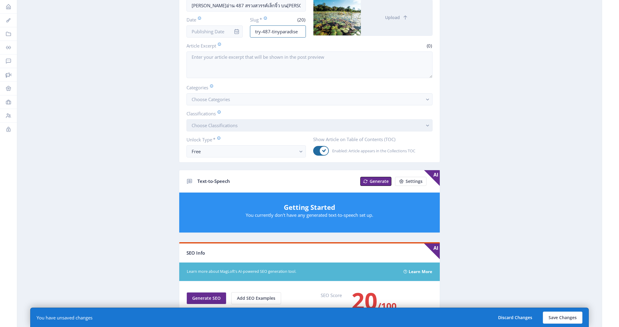
scroll to position [77, 0]
type input "try-487-tinyparadise"
click at [268, 102] on button "Choose Categories" at bounding box center [310, 99] width 246 height 12
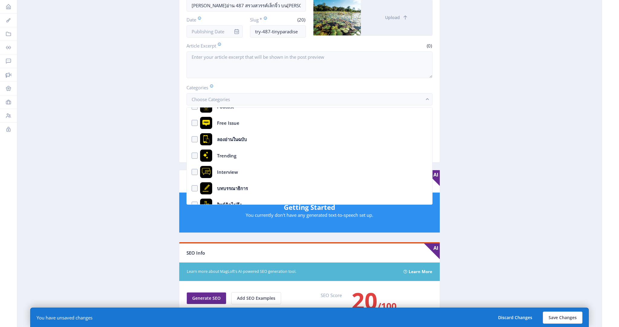
scroll to position [111, 0]
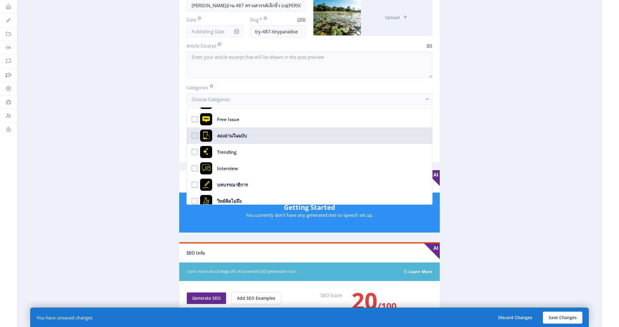
click at [259, 134] on nb-option "ลองอ่านในฉบับ" at bounding box center [310, 135] width 246 height 16
checkbox input "true"
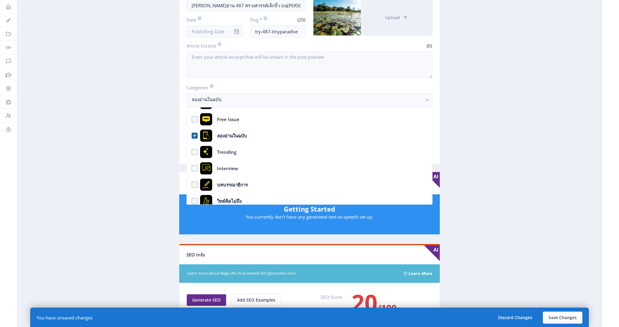
click at [113, 150] on app-content-article "Open in Editor Export Generate Post Copy of 487 สรวงสวรรค์เล็กจิ๋ว บนสันทรายชาย…" at bounding box center [310, 234] width 564 height 563
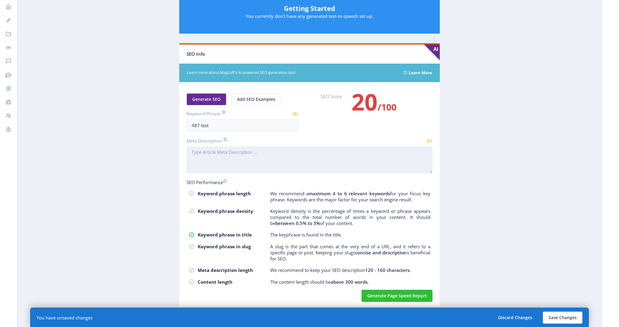
scroll to position [278, 0]
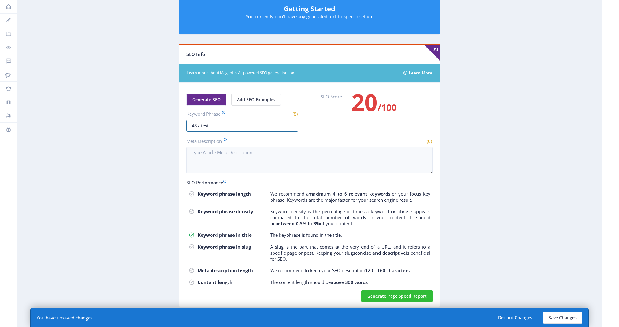
drag, startPoint x: 224, startPoint y: 123, endPoint x: 141, endPoint y: 120, distance: 82.3
click at [141, 120] on app-content-article "Open in Editor Export Generate Post Copy of 487 สรวงสวรรค์เล็กจิ๋ว บนสันทรายชาย…" at bounding box center [310, 34] width 564 height 563
paste input "try-487-tinyparadise"
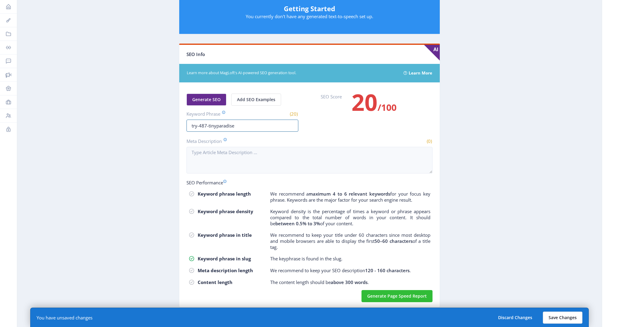
type input "try-487-tinyparadise"
click at [558, 316] on button "Save Changes" at bounding box center [563, 317] width 40 height 12
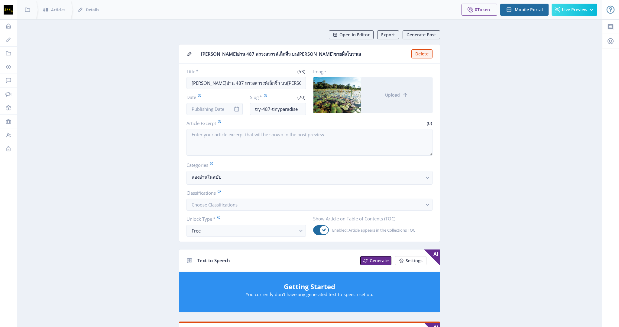
scroll to position [0, 0]
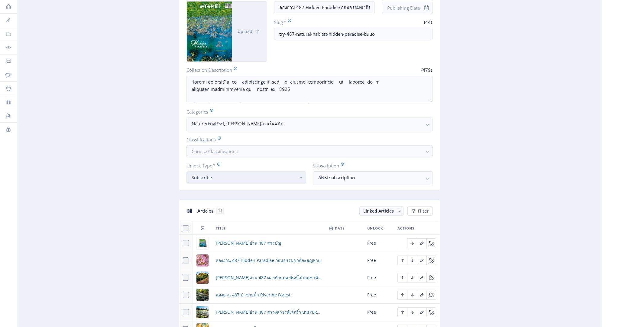
scroll to position [76, 0]
click at [234, 176] on div "Subscribe" at bounding box center [244, 176] width 104 height 7
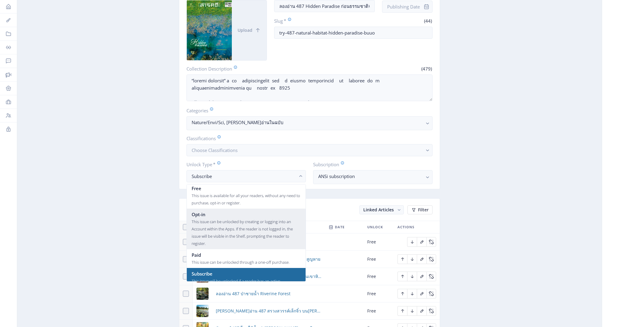
scroll to position [11, 0]
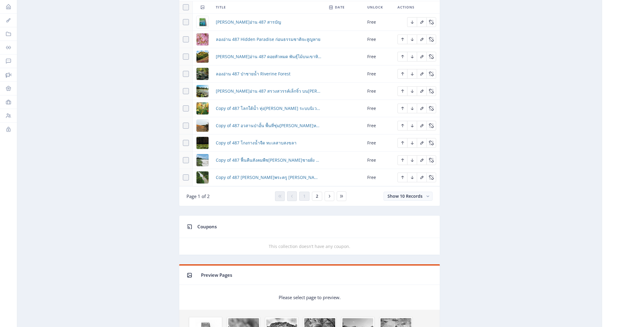
scroll to position [295, 0]
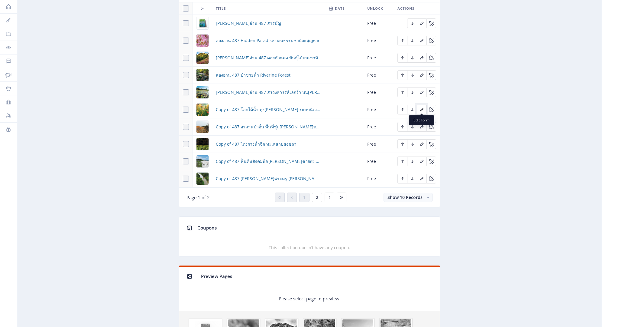
click at [423, 110] on icon "Edit page" at bounding box center [422, 109] width 5 height 5
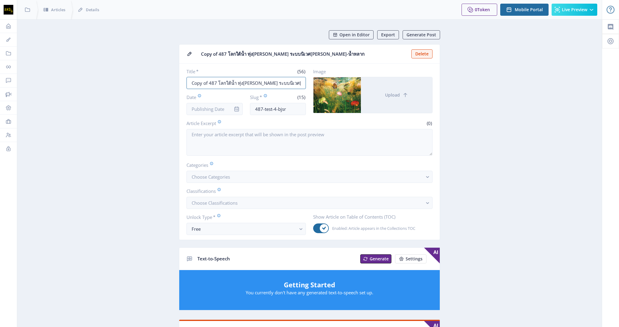
drag, startPoint x: 207, startPoint y: 81, endPoint x: 158, endPoint y: 79, distance: 49.6
click at [158, 79] on app-content-article "Open in Editor Export Generate Post Copy of 487 โลกใต้น้ำ ทุ่งปากพลี ระบบนิเวศน…" at bounding box center [310, 310] width 564 height 561
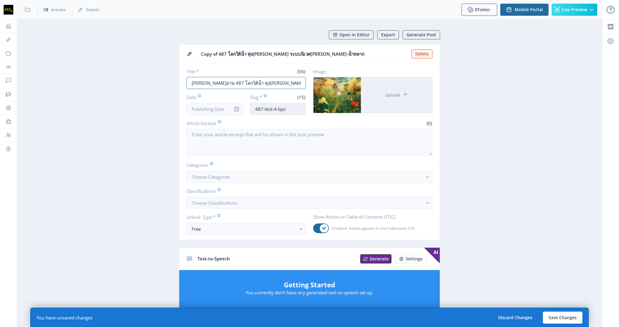
type input "[PERSON_NAME]อ่าน 487 โลกใต้น้ำ ทุ่ง[PERSON_NAME] ระบบนิเวศ[PERSON_NAME]-น้ำหลาก"
click at [256, 108] on input "487-test-4-bjsr" at bounding box center [278, 109] width 56 height 12
drag, startPoint x: 299, startPoint y: 110, endPoint x: 274, endPoint y: 113, distance: 25.0
click at [272, 110] on input "try-487-test-4-bjsr" at bounding box center [278, 109] width 56 height 12
drag, startPoint x: 298, startPoint y: 109, endPoint x: 211, endPoint y: 106, distance: 87.1
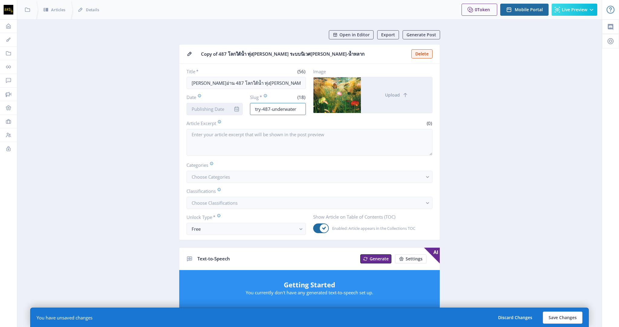
click at [211, 106] on div "Date Slug * (18) try-487-underwater" at bounding box center [246, 104] width 119 height 21
type input "try-487-underwater"
click at [259, 176] on button "Choose Categories" at bounding box center [310, 177] width 246 height 12
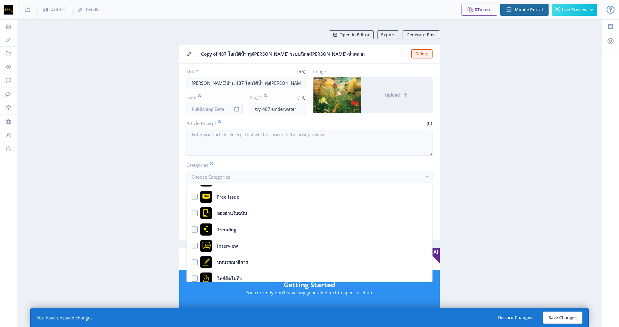
scroll to position [118, 0]
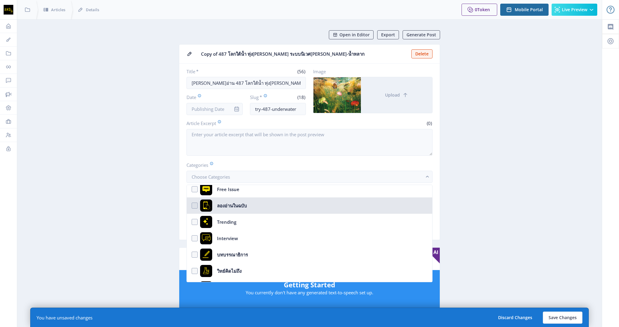
click at [256, 206] on nb-option "ลองอ่านในฉบับ" at bounding box center [310, 205] width 246 height 16
checkbox input "true"
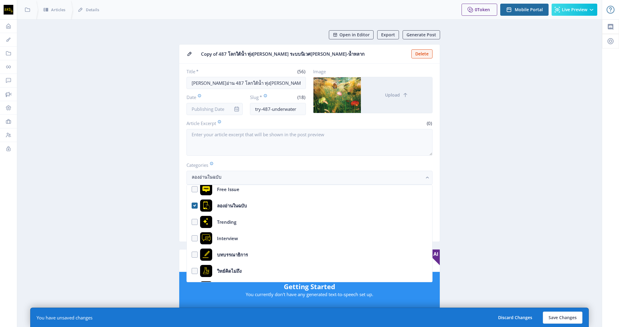
click at [90, 200] on app-content-article "Open in Editor Export Generate Post Copy of 487 โลกใต้น้ำ ทุ่งปากพลี ระบบนิเวศน…" at bounding box center [310, 311] width 564 height 563
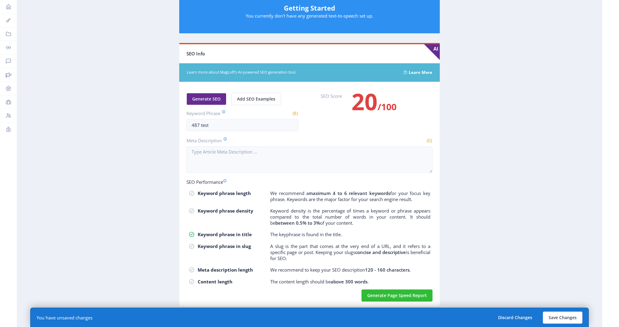
scroll to position [278, 0]
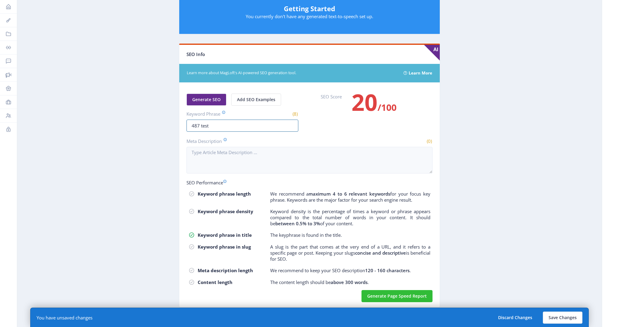
drag, startPoint x: 170, startPoint y: 122, endPoint x: 120, endPoint y: 122, distance: 50.5
click at [120, 122] on app-content-article "Open in Editor Export Generate Post Copy of 487 โลกใต้น้ำ ทุ่งปากพลี ระบบนิเวศน…" at bounding box center [310, 34] width 564 height 563
paste input "try-487-underwater"
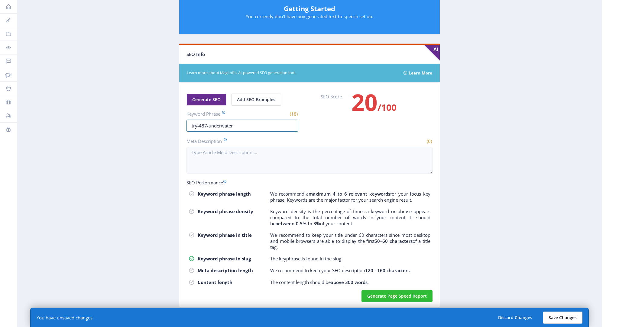
type input "try-487-underwater"
click at [574, 316] on button "Save Changes" at bounding box center [563, 317] width 40 height 12
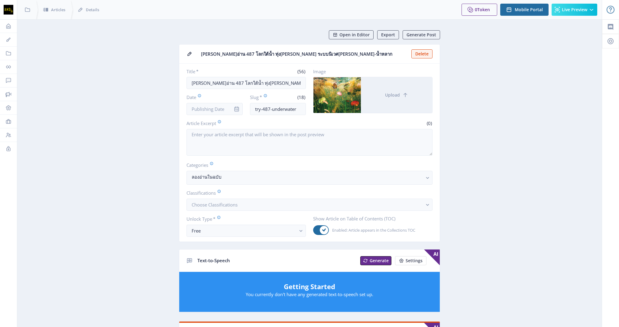
scroll to position [0, 0]
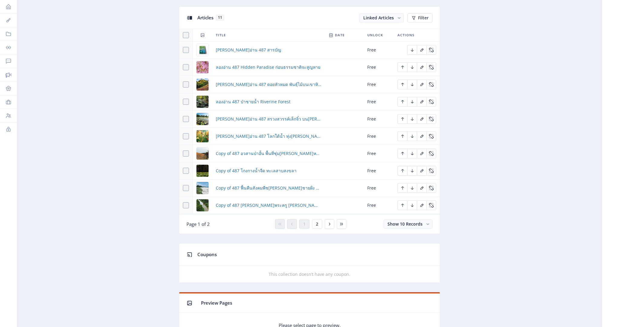
scroll to position [268, 0]
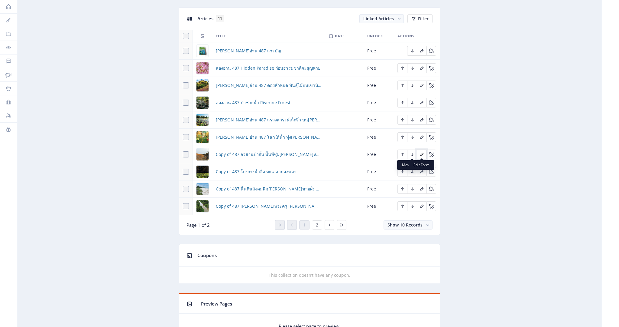
click at [421, 154] on icon "Edit page" at bounding box center [421, 154] width 3 height 3
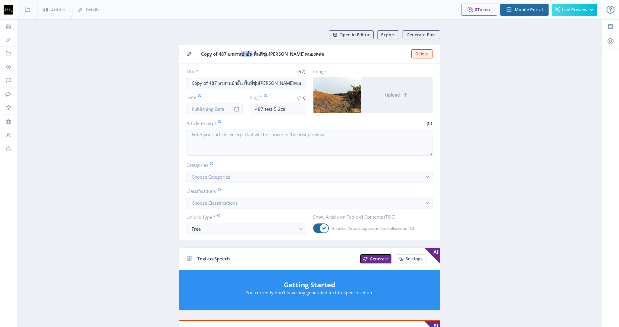
drag, startPoint x: 251, startPoint y: 52, endPoint x: 240, endPoint y: 52, distance: 11.5
click at [240, 52] on span "Copy of 487 อวสานป่าอั้น พื้นที่ชุ่มน้ำเวียงหนองหล่ม" at bounding box center [304, 54] width 207 height 6
drag, startPoint x: 208, startPoint y: 82, endPoint x: 148, endPoint y: 82, distance: 59.6
click at [148, 82] on app-content-article "Open in Editor Export Generate Post Copy of 487 อวสานป่าอั้น พื้นที่ชุ่มน้ำเวีย…" at bounding box center [310, 310] width 564 height 561
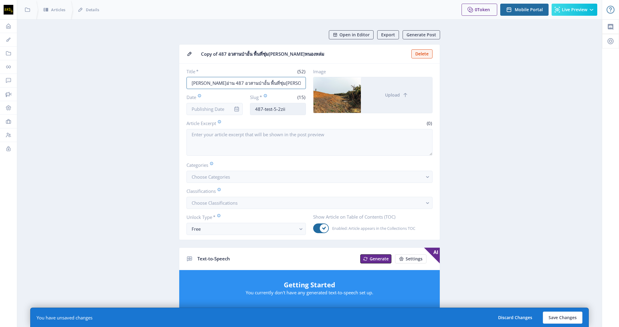
type input "[PERSON_NAME]อ่าน 487 อวสานป่าอั้น พื้นที่ชุ่ม[PERSON_NAME]หนองหล่ม"
click at [255, 106] on input "487-test-5-2zii" at bounding box center [278, 109] width 56 height 12
click at [265, 108] on input "487-test-5-2zii" at bounding box center [278, 109] width 56 height 12
click at [258, 108] on input "487-test-5-2zii" at bounding box center [278, 109] width 56 height 12
click at [256, 108] on input "487-test-5-2zii" at bounding box center [278, 109] width 56 height 12
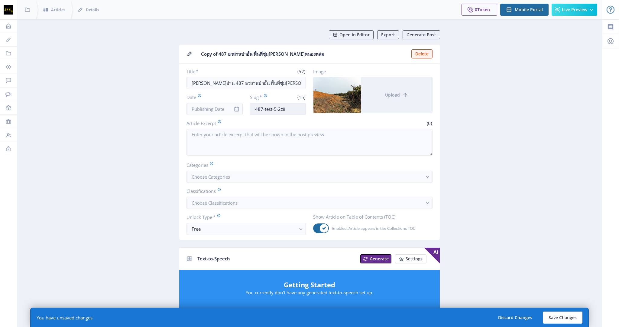
click at [254, 106] on input "487-test-5-2zii" at bounding box center [278, 109] width 56 height 12
drag, startPoint x: 294, startPoint y: 109, endPoint x: 272, endPoint y: 110, distance: 22.4
click at [272, 110] on input "try-487-test-5-2zii" at bounding box center [278, 109] width 56 height 12
drag, startPoint x: 292, startPoint y: 108, endPoint x: 231, endPoint y: 110, distance: 61.1
click at [200, 110] on div "Date Slug * (19) try-487-lostwetland" at bounding box center [246, 104] width 119 height 21
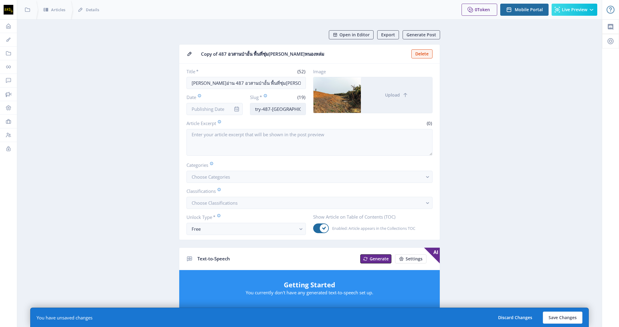
click at [304, 109] on input "try-487-lostwetland" at bounding box center [278, 109] width 56 height 12
drag, startPoint x: 298, startPoint y: 107, endPoint x: 219, endPoint y: 107, distance: 79.2
click at [219, 107] on div "Date Slug * (19) try-487-lostwetland" at bounding box center [246, 104] width 119 height 21
type input "try-487-lostwetland"
click at [260, 176] on button "Choose Categories" at bounding box center [310, 177] width 246 height 12
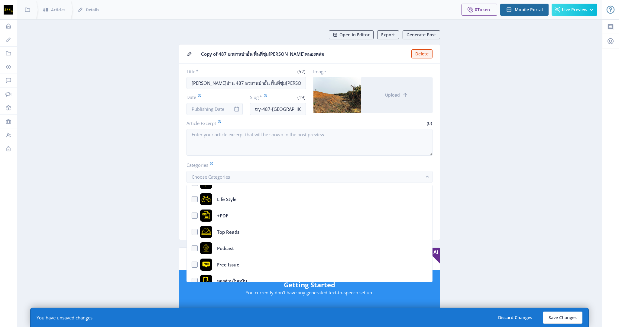
scroll to position [91, 0]
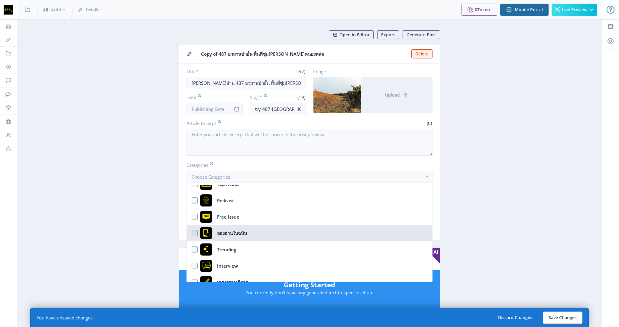
click at [242, 236] on div "ลองอ่านในฉบับ" at bounding box center [232, 233] width 30 height 12
checkbox input "true"
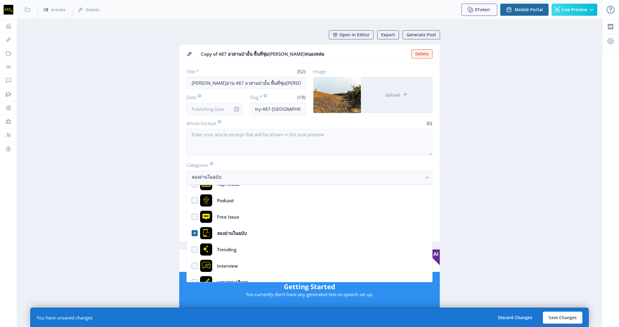
click at [76, 198] on app-content-article "Open in Editor Export Generate Post Copy of 487 อวสานป่าอั้น พื้นที่ชุ่มน้ำเวีย…" at bounding box center [310, 311] width 564 height 563
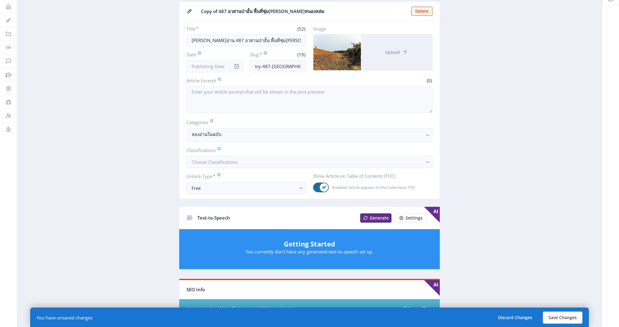
scroll to position [178, 0]
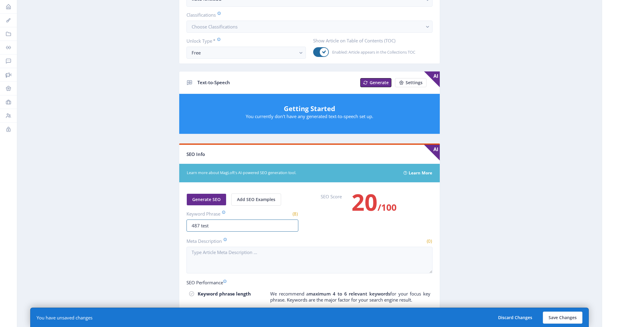
drag, startPoint x: 232, startPoint y: 224, endPoint x: 125, endPoint y: 223, distance: 106.7
click at [125, 223] on app-content-article "Open in Editor Export Generate Post Copy of 487 อวสานป่าอั้น พื้นที่ชุ่มน้ำเวีย…" at bounding box center [310, 133] width 564 height 563
paste input "try-487-lostwetland"
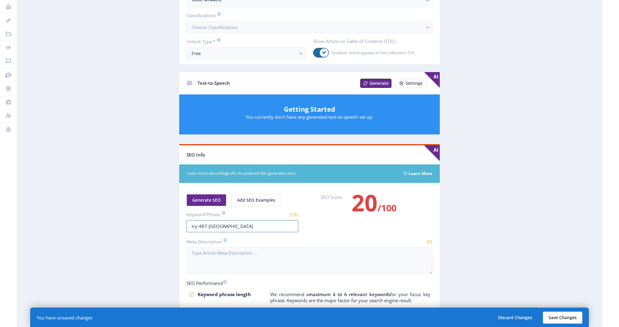
type input "try-487-lostwetland"
click at [551, 320] on button "Save Changes" at bounding box center [563, 317] width 40 height 12
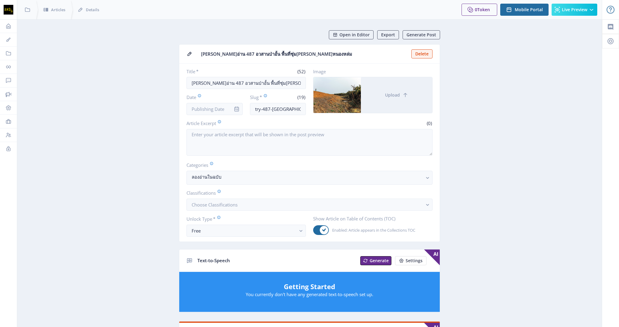
scroll to position [0, 0]
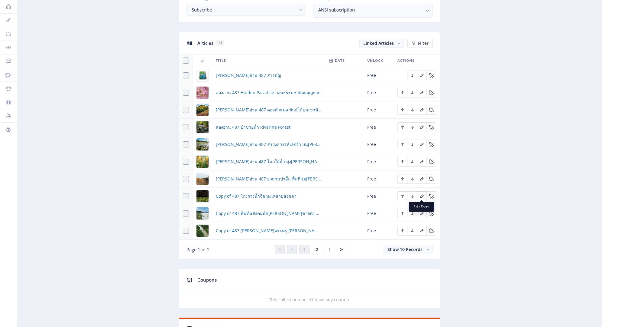
scroll to position [243, 0]
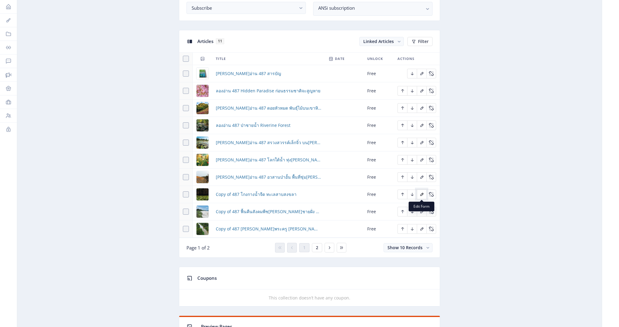
click at [421, 196] on button "Edit page" at bounding box center [422, 194] width 10 height 10
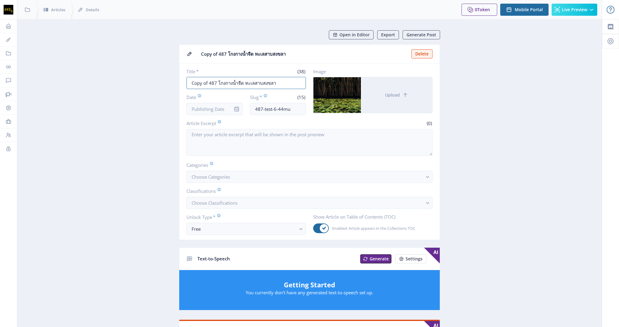
drag, startPoint x: 199, startPoint y: 82, endPoint x: 153, endPoint y: 82, distance: 46.0
click at [153, 82] on app-content-article "Open in Editor Export Generate Post Copy of 487 โกงกางน้ำจืด ทะเลสาบสงขลา  Dele…" at bounding box center [310, 310] width 564 height 561
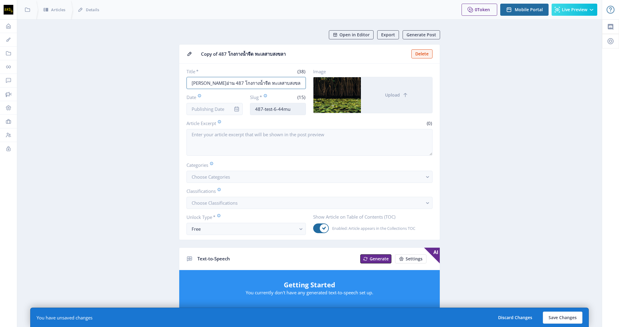
type input "[PERSON_NAME]อ่าน 487 โกงกางน้ำจืด ทะเลสาบสงขลา"
click at [255, 108] on input "487-test-6-44mu" at bounding box center [278, 109] width 56 height 12
drag, startPoint x: 272, startPoint y: 108, endPoint x: 303, endPoint y: 109, distance: 31.8
click at [303, 109] on input "try-487-test-6-44mu" at bounding box center [278, 109] width 56 height 12
paste input "Marcania grandiflora"
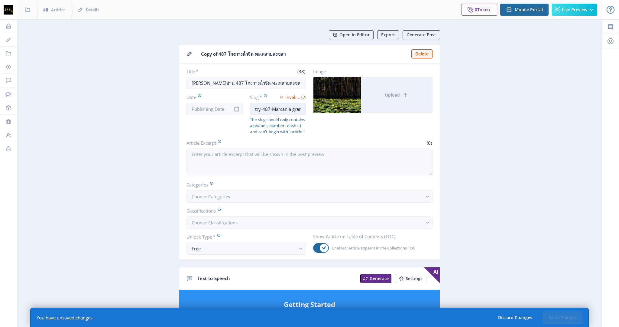
click at [278, 107] on input "try-487-Marcania grandiflora" at bounding box center [278, 109] width 56 height 12
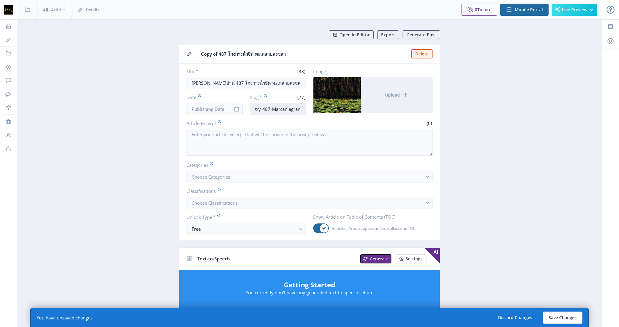
click at [268, 109] on input "try-487-Marcaniagrandiflora" at bounding box center [278, 109] width 56 height 12
click at [260, 109] on input "try-487-Marcaniagrandiflora" at bounding box center [278, 109] width 56 height 12
click at [279, 105] on input "try-487-Marcaniagrandiflora" at bounding box center [278, 109] width 56 height 12
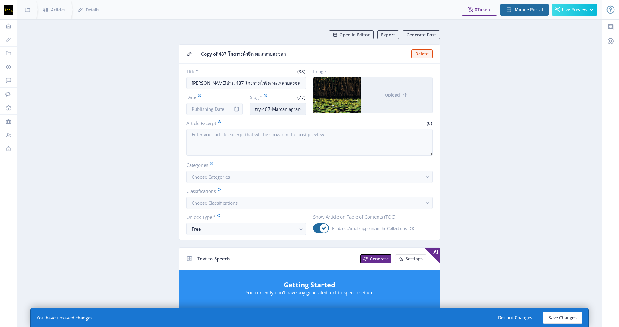
click at [261, 106] on input "try-487-Marcaniagrandiflora" at bounding box center [278, 109] width 56 height 12
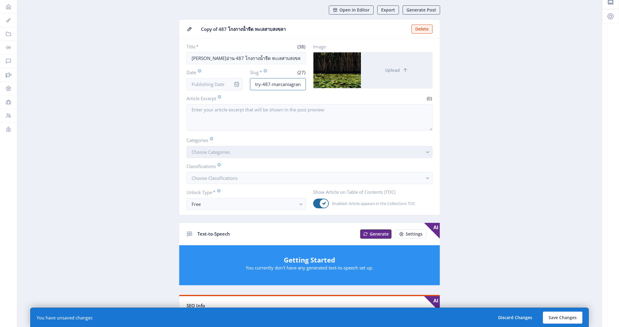
type input "try-487-marcaniagrandiflora"
click at [286, 151] on button "Choose Categories" at bounding box center [310, 152] width 246 height 12
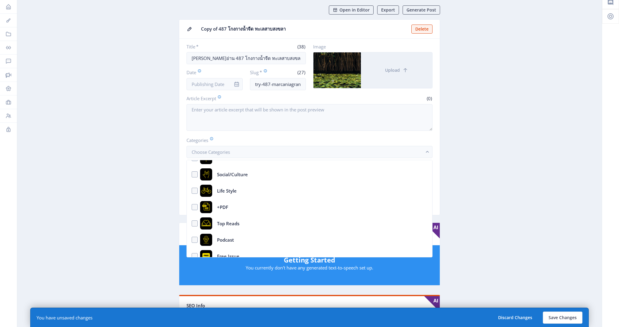
scroll to position [98, 0]
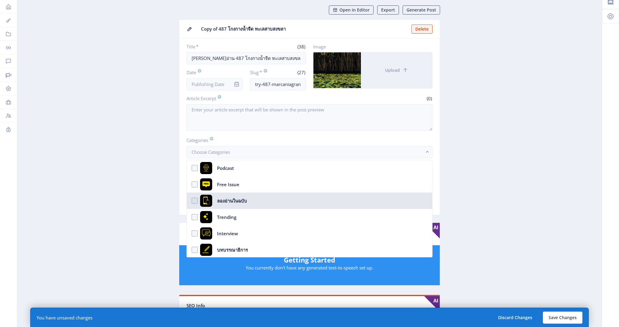
click at [285, 193] on nb-option "ลองอ่านในฉบับ" at bounding box center [310, 200] width 246 height 16
checkbox input "true"
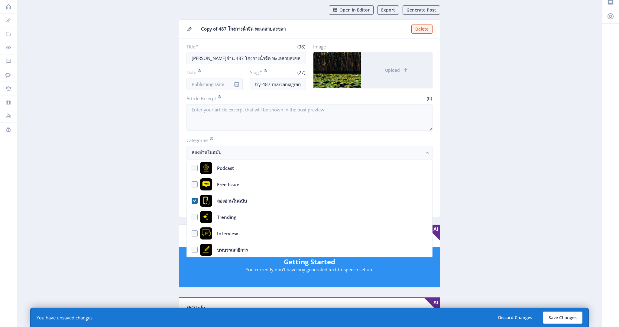
click at [518, 149] on app-content-article "Open in Editor Export Generate Post Copy of 487 โกงกางน้ำจืด ทะเลสาบสงขลา  Dele…" at bounding box center [310, 286] width 564 height 563
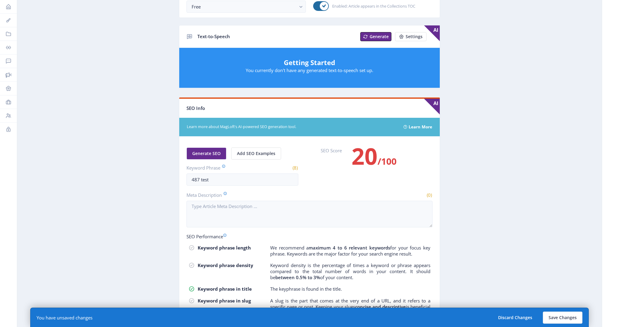
scroll to position [224, 0]
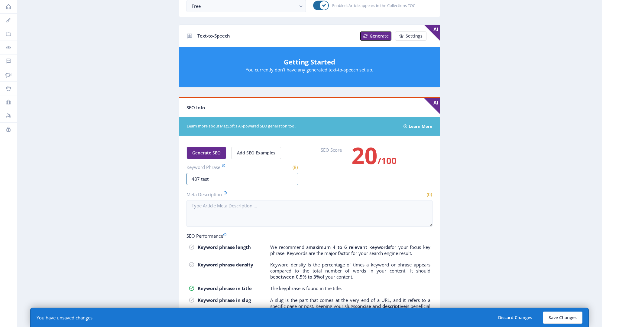
drag, startPoint x: 229, startPoint y: 174, endPoint x: 131, endPoint y: 176, distance: 98.3
click at [131, 176] on app-content-article "Open in Editor Export Generate Post Copy of 487 โกงกางน้ำจืด ทะเลสาบสงขลา  Dele…" at bounding box center [310, 87] width 564 height 563
paste input "try-487-marcaniagrandiflora"
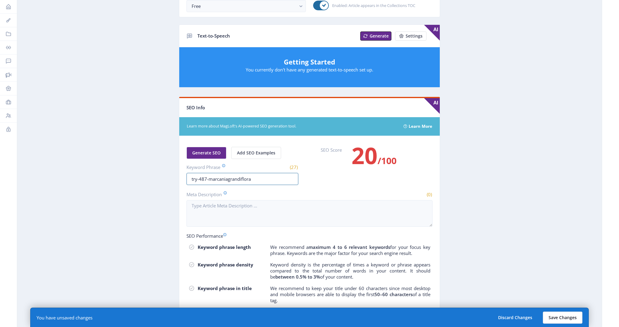
type input "try-487-marcaniagrandiflora"
click at [567, 316] on button "Save Changes" at bounding box center [563, 317] width 40 height 12
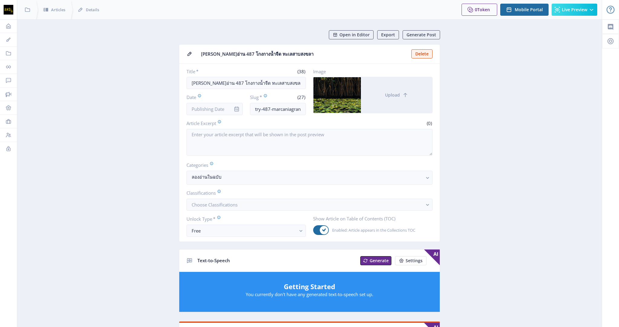
scroll to position [0, 0]
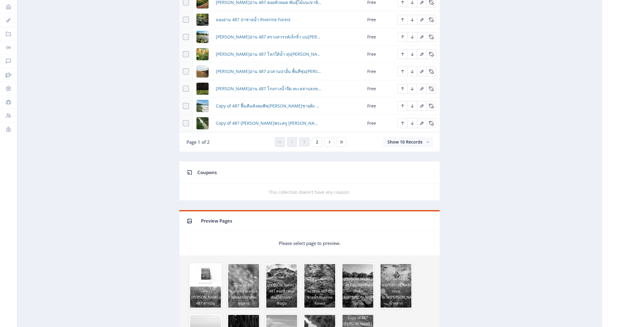
scroll to position [351, 0]
click at [421, 106] on icon "Edit page" at bounding box center [422, 105] width 5 height 5
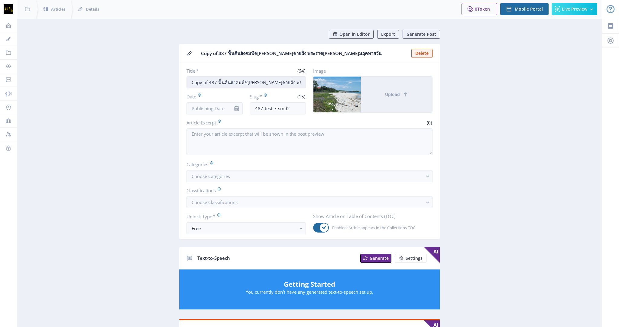
drag, startPoint x: 242, startPoint y: 82, endPoint x: 274, endPoint y: 81, distance: 31.2
click at [274, 81] on input "Copy of 487 ฟื้นคืนสังคมพืชสันทรายชายฝั่ง พระราชนิเวศน์มฤคทายวัน" at bounding box center [246, 82] width 119 height 12
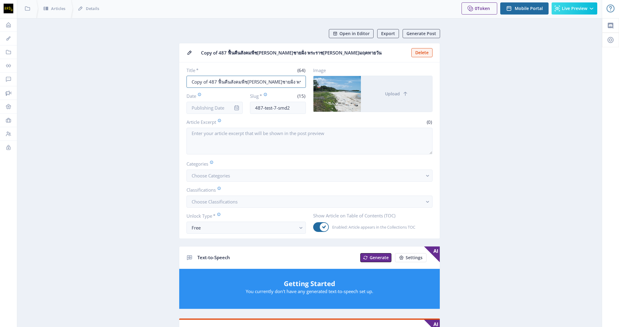
drag, startPoint x: 208, startPoint y: 80, endPoint x: 151, endPoint y: 82, distance: 56.9
click at [152, 82] on app-content-article "Open in Editor Export Generate Post Copy of 487 ฟื้นคืนสังคมพืชสันทรายชายฝั่ง พ…" at bounding box center [310, 309] width 564 height 561
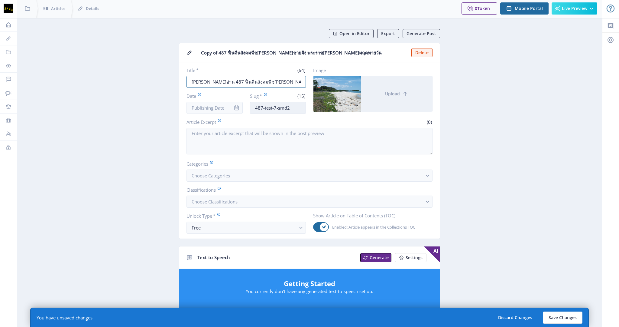
type input "[PERSON_NAME]อ่าน 487 ฟื้นคืนสังคมพืช[PERSON_NAME]ชายฝั่ง พระราช[PERSON_NAME]มฤ…"
click at [255, 106] on input "487-test-7-smd2" at bounding box center [278, 108] width 56 height 12
drag, startPoint x: 272, startPoint y: 106, endPoint x: 307, endPoint y: 107, distance: 34.8
click at [307, 107] on div "Title * (64) ลองอ่าน 487 ฟื้นคืนสังคมพืชสันทรายชายฝั่ง พระราชนิเวศน์มฤคทายวัน D…" at bounding box center [310, 90] width 246 height 47
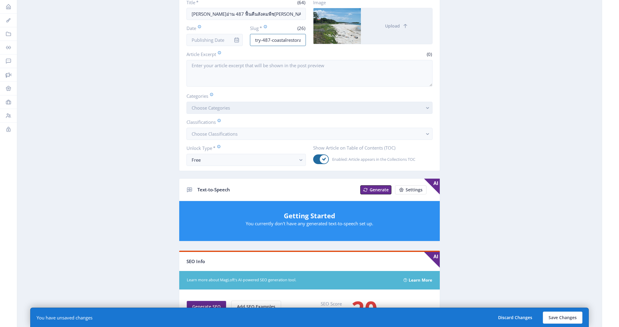
scroll to position [69, 0]
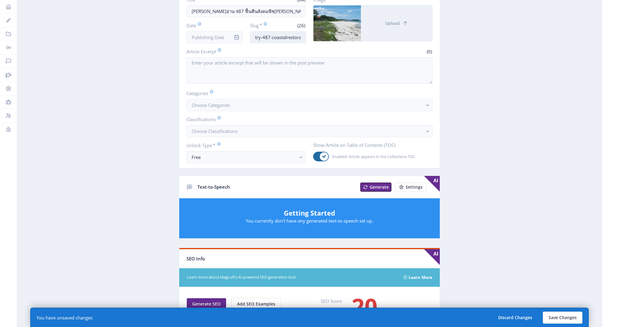
click at [293, 42] on input "try-487-coastalrestoration" at bounding box center [278, 37] width 56 height 12
click at [288, 38] on input "try-487-coastalrestoration" at bounding box center [278, 37] width 56 height 12
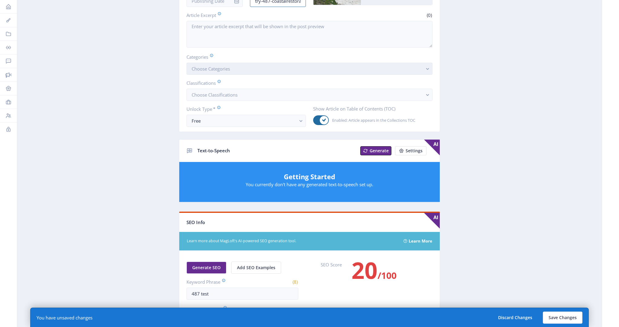
type input "try-487-coastalrestoration"
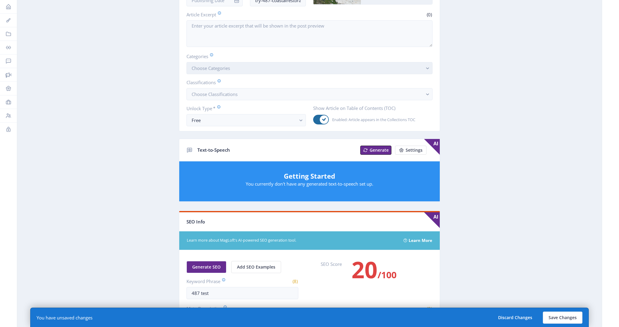
click at [276, 67] on button "Choose Categories" at bounding box center [310, 68] width 246 height 12
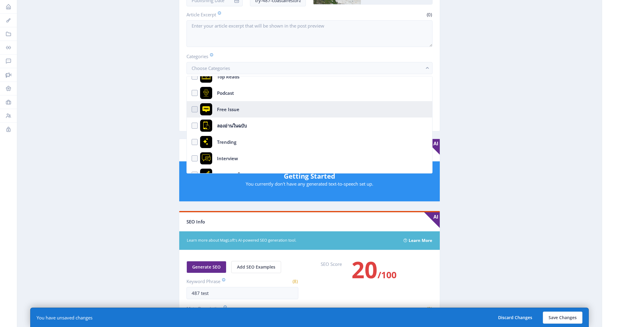
scroll to position [0, 0]
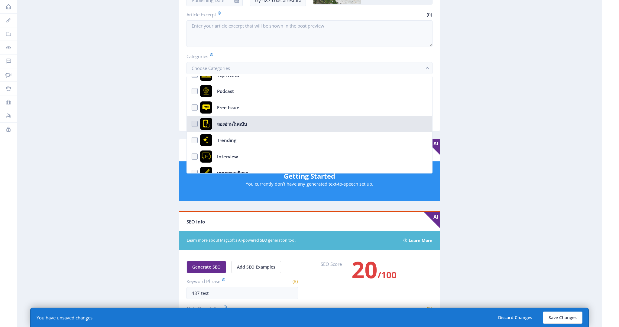
click at [270, 119] on nb-option "ลองอ่านในฉบับ" at bounding box center [310, 123] width 246 height 16
checkbox input "true"
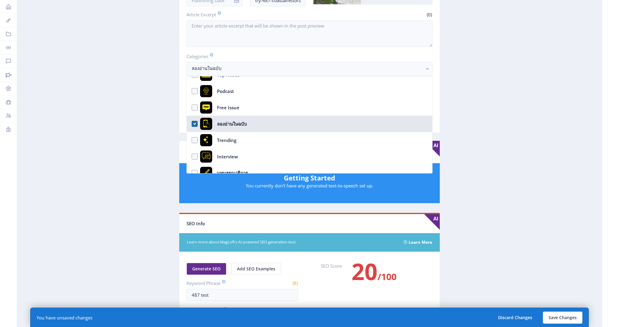
scroll to position [91, 0]
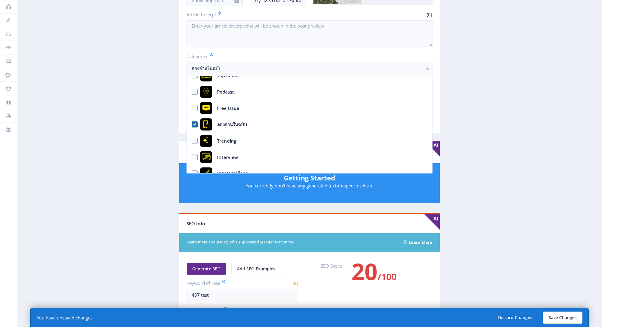
click at [516, 250] on app-content-article "Open in Editor Export Generate Post Copy of 487 ฟื้นคืนสังคมพืชสันทรายชายฝั่ง พ…" at bounding box center [310, 203] width 564 height 563
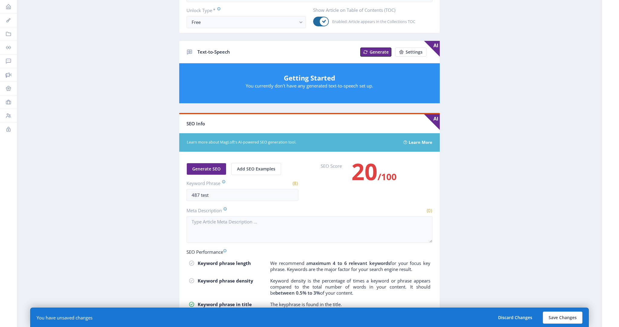
scroll to position [260, 0]
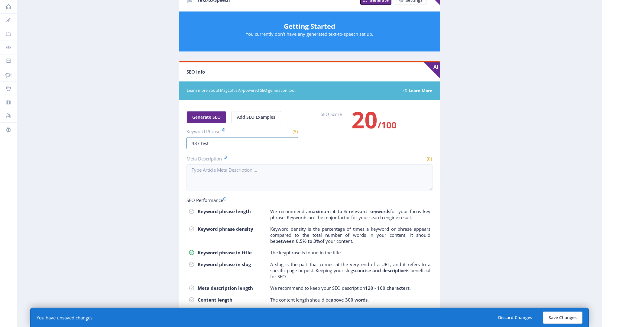
drag, startPoint x: 189, startPoint y: 140, endPoint x: 160, endPoint y: 138, distance: 29.1
click at [160, 138] on app-content-article "Open in Editor Export Generate Post Copy of 487 ฟื้นคืนสังคมพืชสันทรายชายฝั่ง พ…" at bounding box center [310, 51] width 564 height 563
paste input "try-487-coastalrestoration"
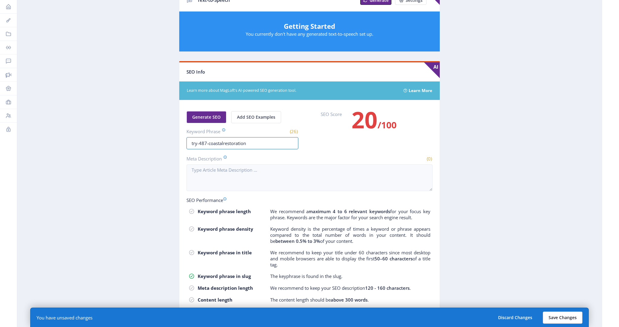
type input "try-487-coastalrestoration"
click at [569, 315] on button "Save Changes" at bounding box center [563, 317] width 40 height 12
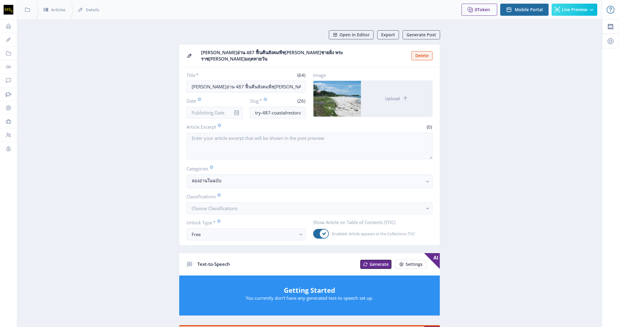
scroll to position [0, 0]
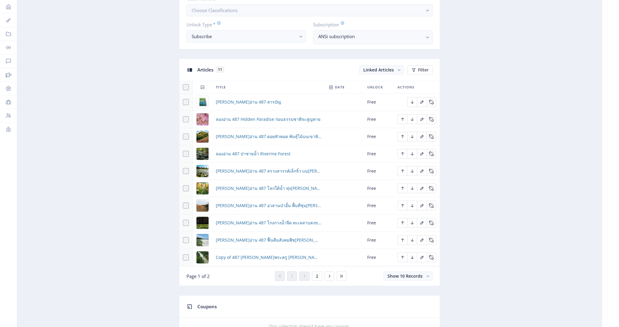
scroll to position [345, 0]
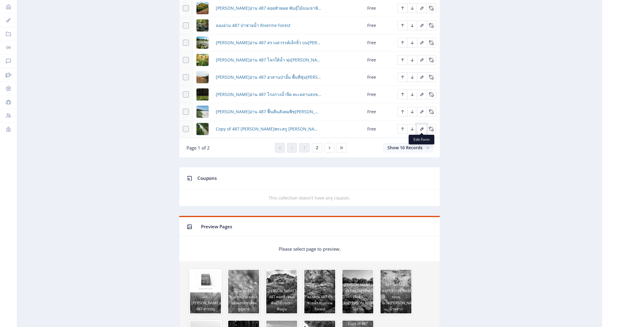
click at [421, 128] on icon "Edit page" at bounding box center [422, 128] width 5 height 5
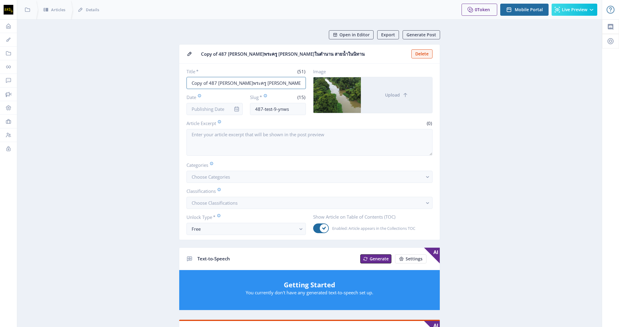
drag, startPoint x: 208, startPoint y: 83, endPoint x: 141, endPoint y: 82, distance: 67.1
click at [141, 82] on app-content-article "Open in Editor Export Generate Post Copy of 487 คลองบางพระครู คลองในตำนาน สายน้…" at bounding box center [310, 310] width 564 height 561
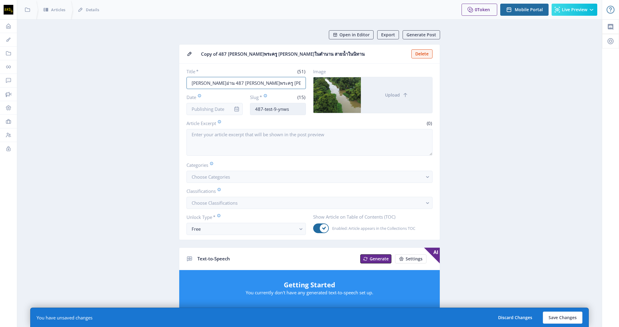
type input "[PERSON_NAME]อ่าน 487 [PERSON_NAME]พระครู [PERSON_NAME]ในตำนาน สายน้ำในนิทาน"
click at [256, 107] on input "487-test-9-ynws" at bounding box center [278, 109] width 56 height 12
drag, startPoint x: 296, startPoint y: 109, endPoint x: 272, endPoint y: 110, distance: 24.8
click at [272, 110] on input "try-487-test-9-ynws" at bounding box center [278, 109] width 56 height 12
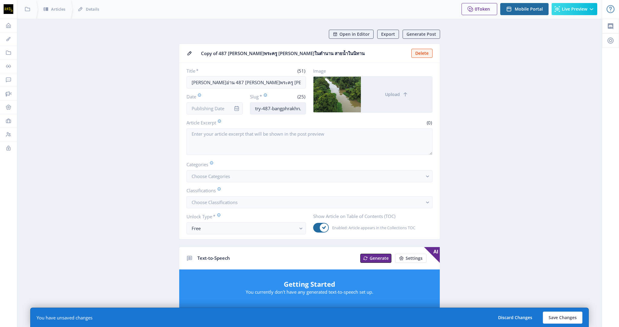
click at [279, 106] on input "try-487-bangphrakhrucanal" at bounding box center [278, 108] width 56 height 12
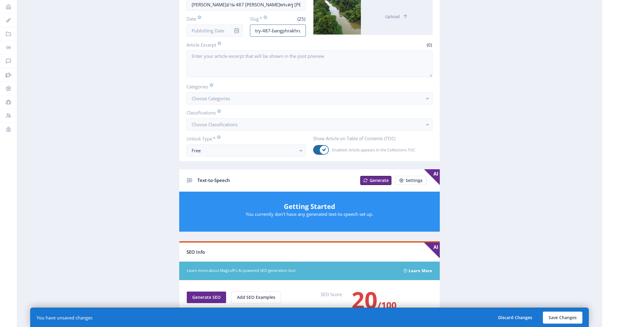
scroll to position [78, 0]
type input "try-487-bangphrakhrucanal"
click at [292, 97] on button "Choose Categories" at bounding box center [310, 99] width 246 height 12
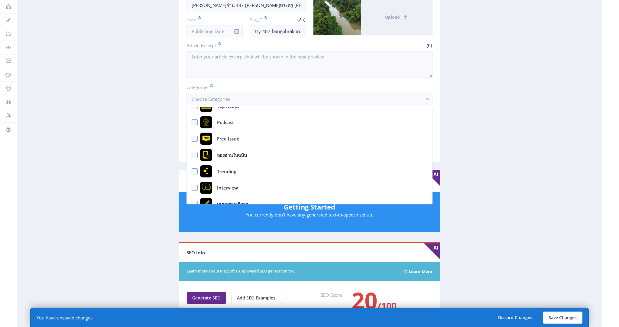
scroll to position [91, 0]
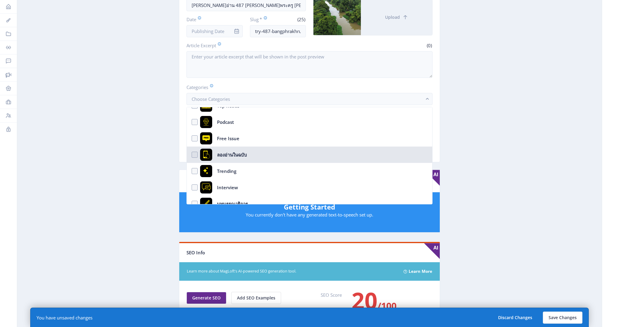
click at [269, 155] on nb-option "ลองอ่านในฉบับ" at bounding box center [310, 154] width 246 height 16
checkbox input "true"
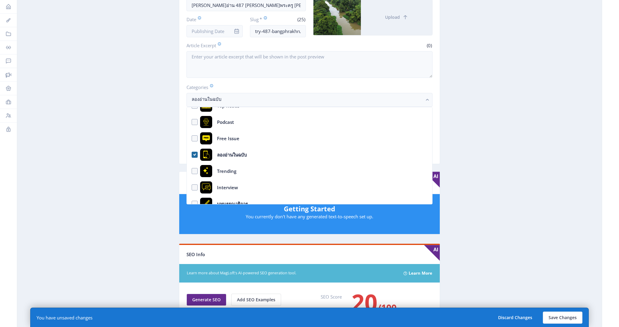
click at [26, 143] on nb-layout-column "Open in Editor Export Generate Post Copy of 487 คลองบางพระครู คลองในตำนาน สายน้…" at bounding box center [309, 235] width 585 height 586
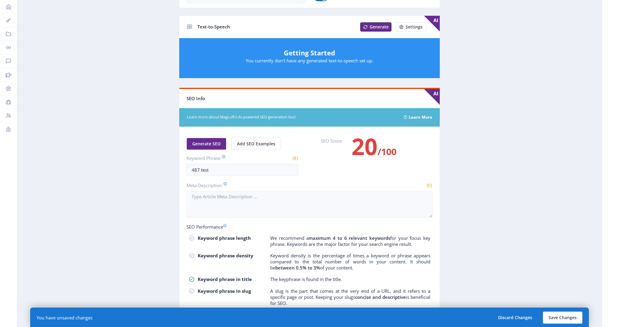
scroll to position [278, 0]
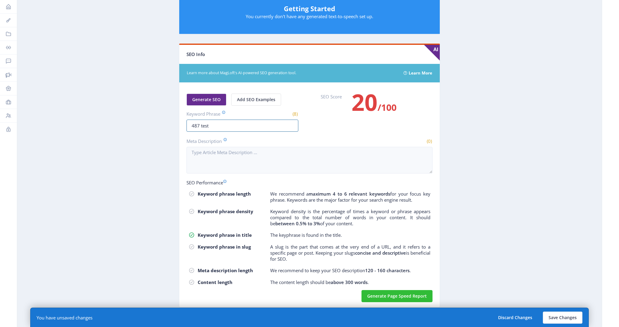
drag, startPoint x: 237, startPoint y: 124, endPoint x: 122, endPoint y: 120, distance: 115.3
click at [122, 120] on app-content-article "Open in Editor Export Generate Post Copy of 487 คลองบางพระครู คลองในตำนาน สายน้…" at bounding box center [310, 34] width 564 height 563
paste input "try-487-bangphrakhrucanal"
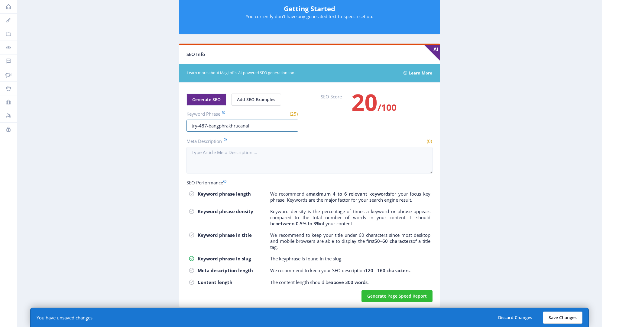
type input "try-487-bangphrakhrucanal"
click at [567, 317] on button "Save Changes" at bounding box center [563, 317] width 40 height 12
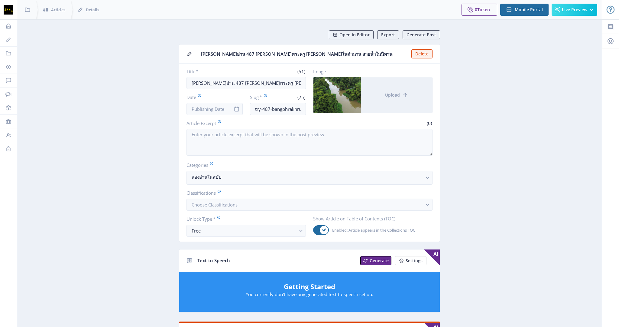
scroll to position [0, 0]
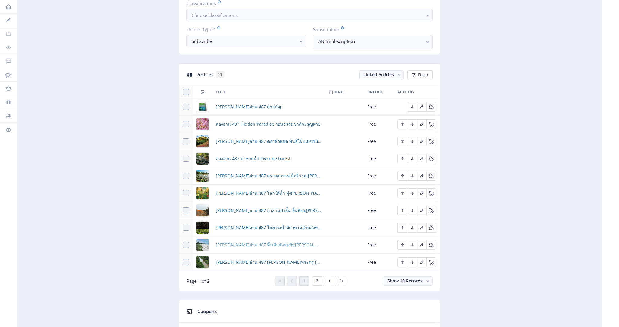
scroll to position [210, 0]
click at [319, 279] on button "2" at bounding box center [317, 281] width 10 height 9
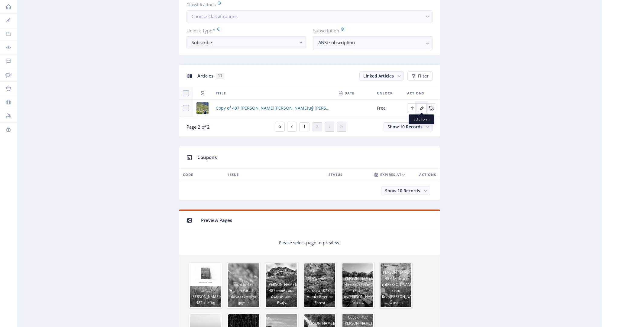
click at [421, 109] on icon "Edit page" at bounding box center [422, 108] width 5 height 5
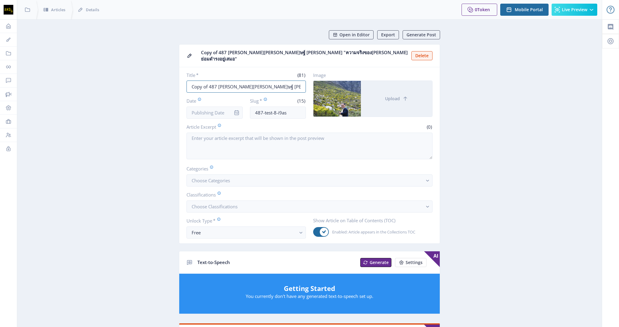
drag, startPoint x: 208, startPoint y: 83, endPoint x: 120, endPoint y: 80, distance: 88.3
click at [120, 80] on app-content-article "Open in Editor Export Generate Post Copy of 487 สัมภาษณ์ รศ.ดร. กิติเชษฐ์ ศรีดิ…" at bounding box center [310, 312] width 564 height 565
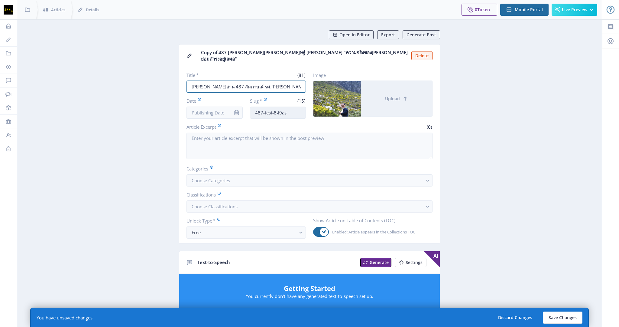
type input "[PERSON_NAME]อ่าน 487 สัมภาษณ์ รศ.[PERSON_NAME]ษฐ์ [PERSON_NAME] "ความจริงของ[P…"
click at [255, 108] on input "487-test-8-i9as" at bounding box center [278, 112] width 56 height 12
drag, startPoint x: 299, startPoint y: 110, endPoint x: 272, endPoint y: 110, distance: 26.9
click at [272, 110] on input "try-487-test-8-i9as" at bounding box center [278, 112] width 56 height 12
drag, startPoint x: 293, startPoint y: 108, endPoint x: 155, endPoint y: 101, distance: 138.7
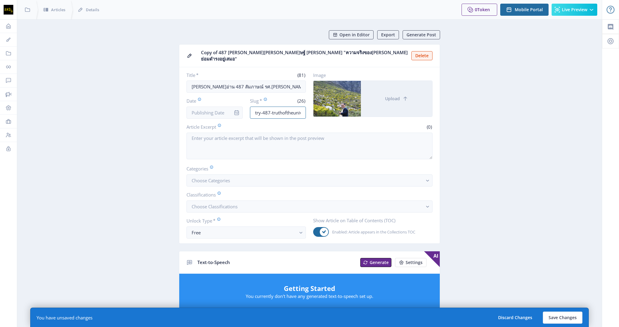
click at [155, 101] on app-content-article "Open in Editor Export Generate Post Copy of 487 สัมภาษณ์ รศ.ดร. กิติเชษฐ์ ศรีดิ…" at bounding box center [310, 312] width 564 height 565
type input "try-487-truthoftheuniverse"
click at [241, 178] on button "Choose Categories" at bounding box center [310, 180] width 246 height 12
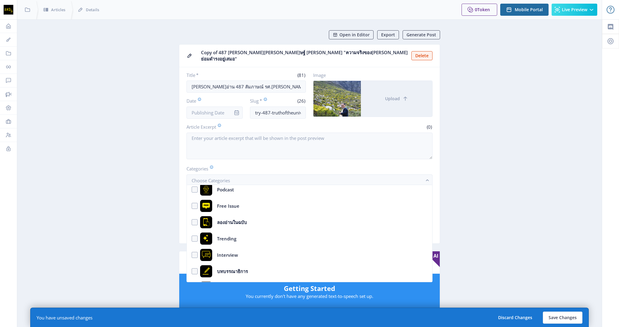
scroll to position [105, 0]
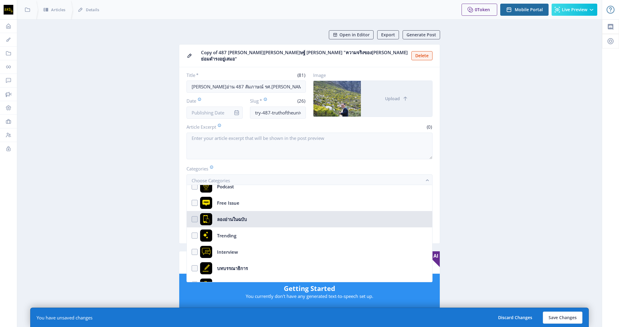
click at [263, 217] on nb-option "ลองอ่านในฉบับ" at bounding box center [310, 219] width 246 height 16
checkbox input "true"
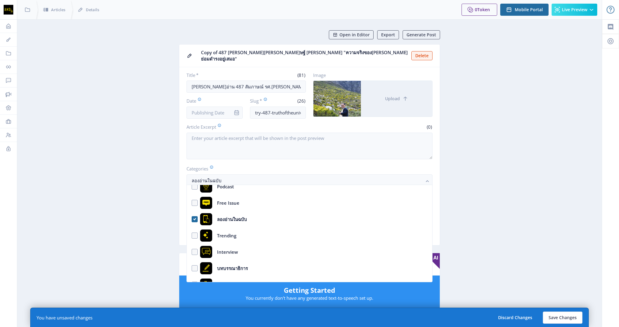
click at [519, 214] on app-content-article "Open in Editor Export Generate Post Copy of 487 สัมภาษณ์ รศ.ดร. กิติเชษฐ์ ศรีดิ…" at bounding box center [310, 313] width 564 height 567
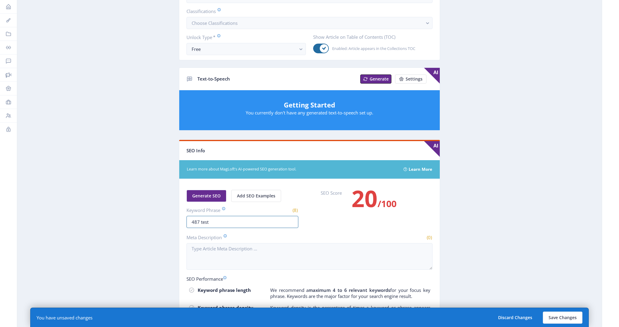
drag, startPoint x: 197, startPoint y: 218, endPoint x: 131, endPoint y: 213, distance: 66.4
click at [131, 213] on app-content-article "Open in Editor Export Generate Post Copy of 487 สัมภาษณ์ รศ.ดร. กิติเชษฐ์ ศรีดิ…" at bounding box center [310, 128] width 564 height 567
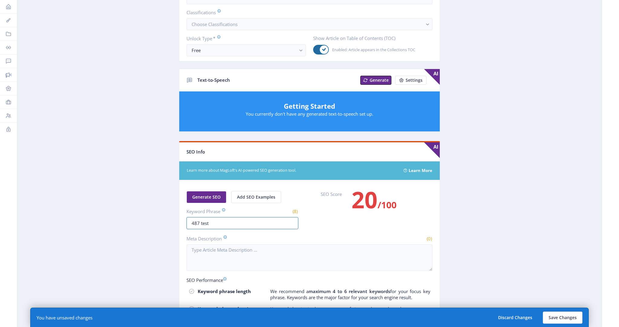
scroll to position [183, 0]
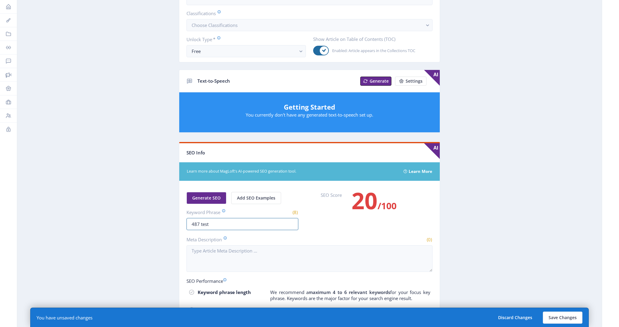
paste input "try-487-truthoftheuniverse"
type input "try-487-truthoftheuniverse"
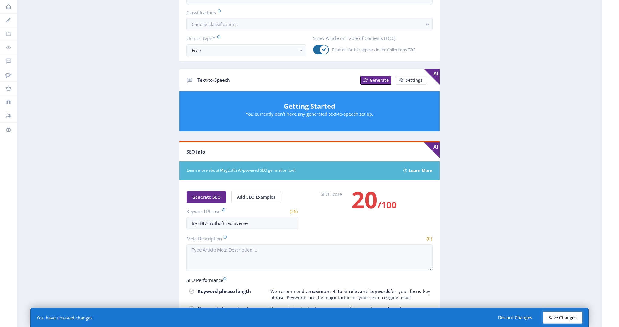
click at [570, 318] on button "Save Changes" at bounding box center [563, 317] width 40 height 12
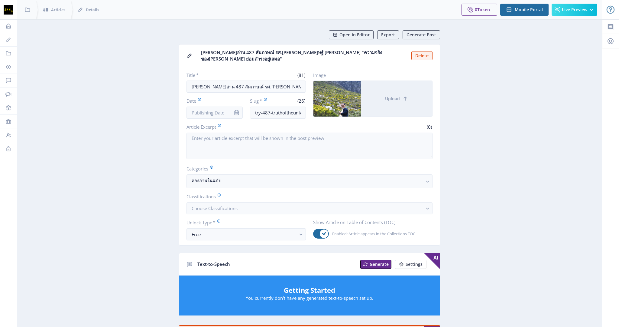
scroll to position [0, 0]
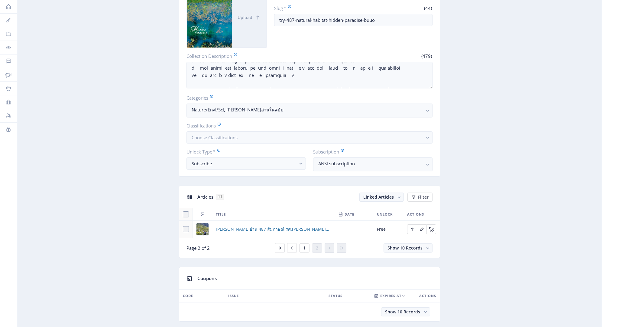
scroll to position [90, 0]
click at [290, 163] on div "Subscribe" at bounding box center [244, 162] width 104 height 7
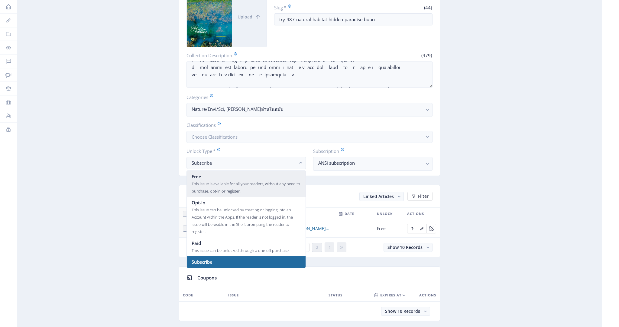
scroll to position [0, 0]
